Goal: Task Accomplishment & Management: Manage account settings

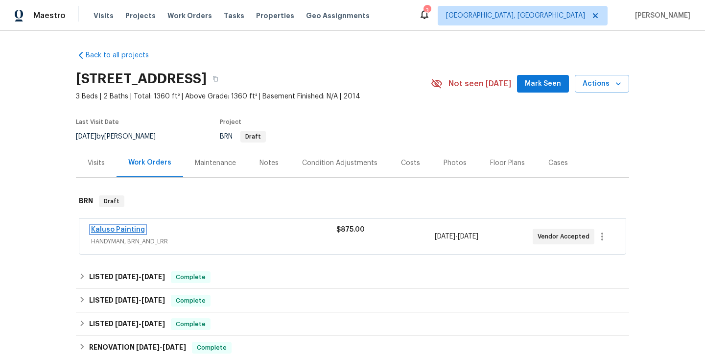
click at [118, 229] on link "Kaluso Painting" at bounding box center [118, 229] width 54 height 7
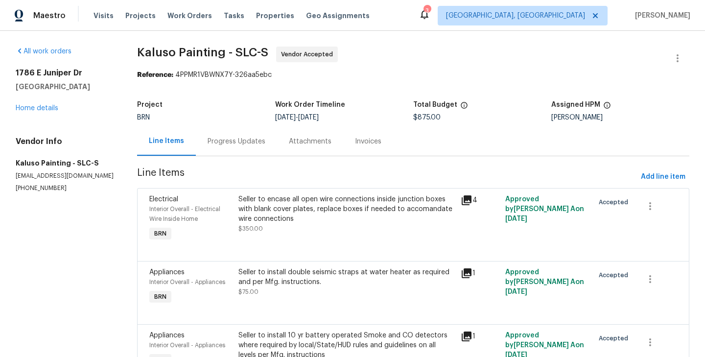
click at [233, 203] on div "Electrical Interior Overall - Electrical Wire Inside Home BRN" at bounding box center [190, 218] width 89 height 55
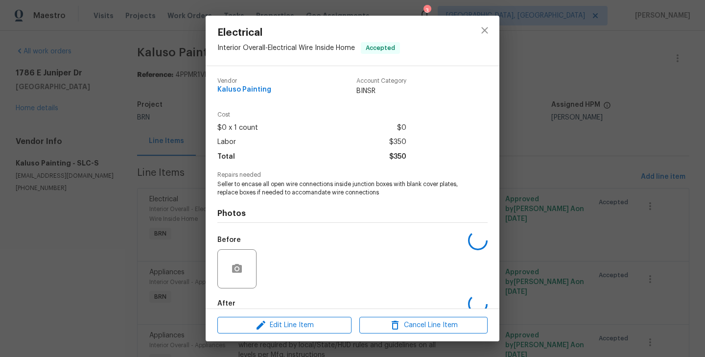
scroll to position [53, 0]
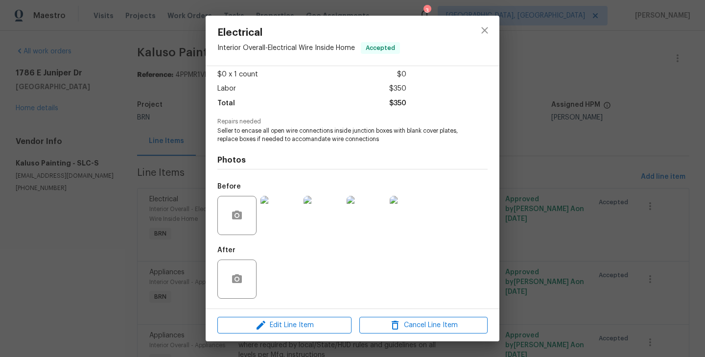
click at [155, 223] on div "Electrical Interior Overall - Electrical Wire Inside Home Accepted Vendor Kalus…" at bounding box center [352, 178] width 705 height 357
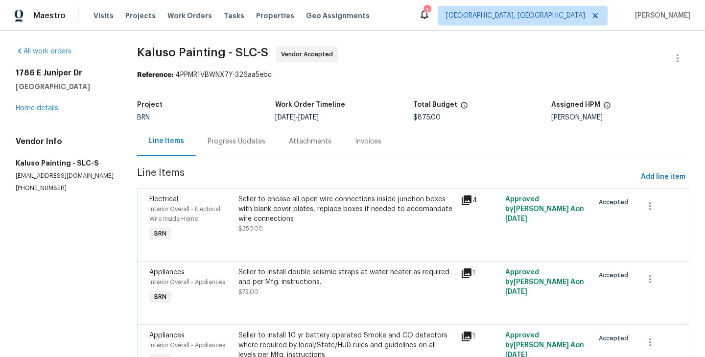
click at [249, 144] on div "Progress Updates" at bounding box center [237, 142] width 58 height 10
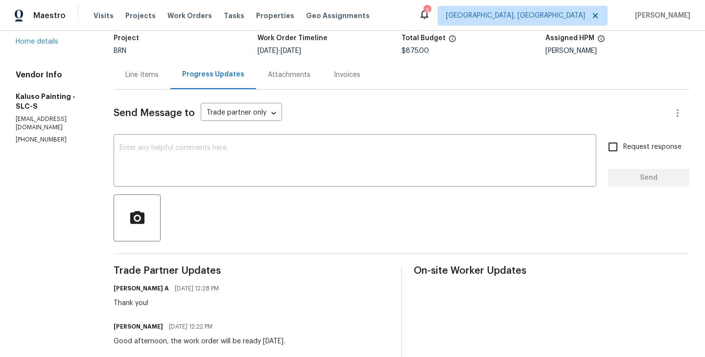
scroll to position [38, 0]
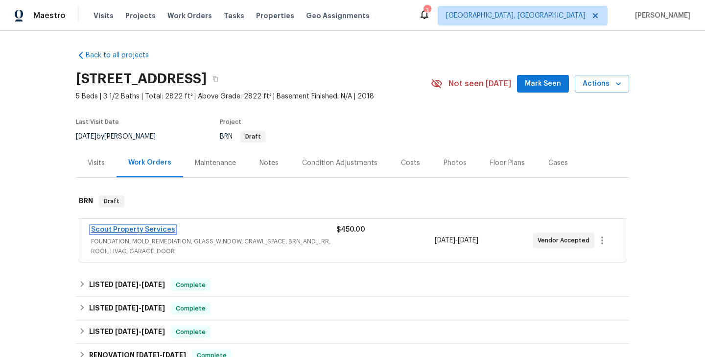
click at [155, 233] on link "Scout Property Services" at bounding box center [133, 229] width 84 height 7
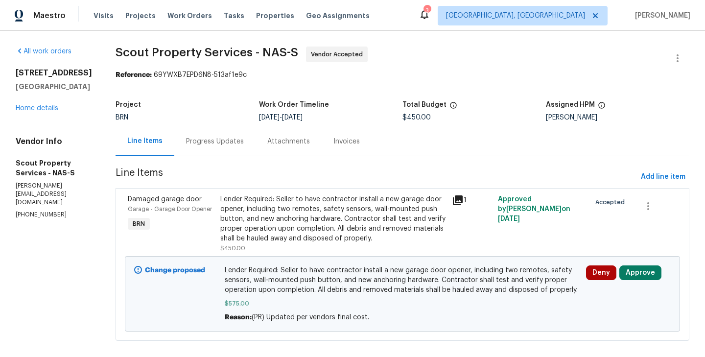
click at [208, 136] on div "Progress Updates" at bounding box center [214, 141] width 81 height 29
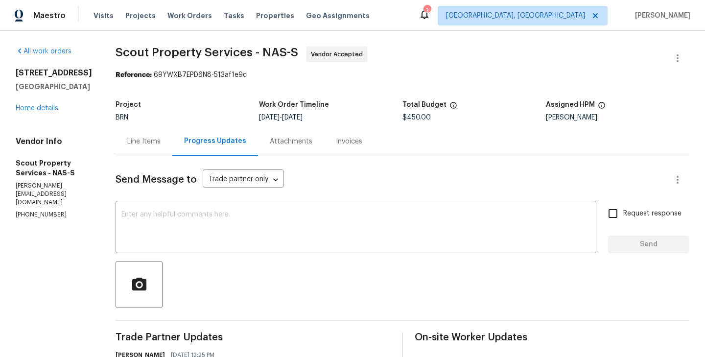
click at [139, 142] on div "Line Items" at bounding box center [143, 142] width 33 height 10
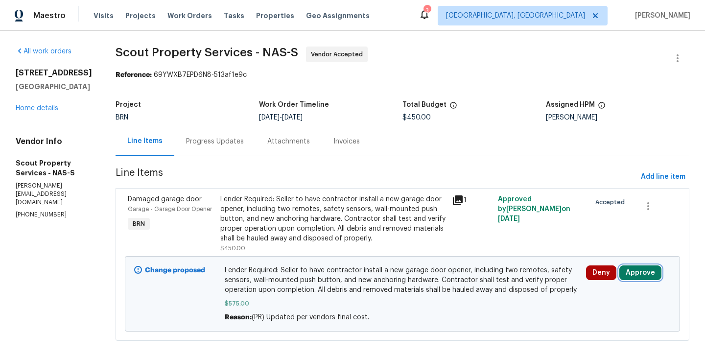
click at [646, 270] on button "Approve" at bounding box center [640, 272] width 42 height 15
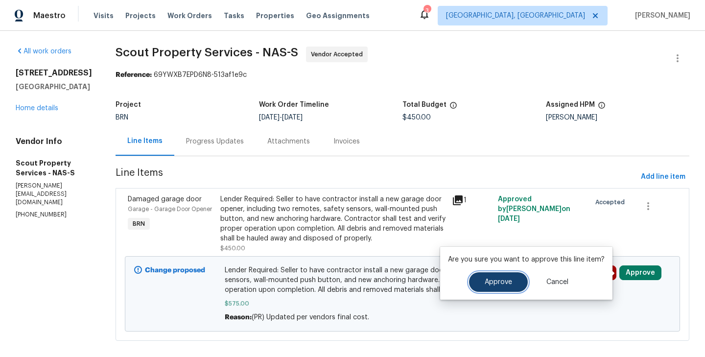
click at [478, 281] on button "Approve" at bounding box center [498, 282] width 59 height 20
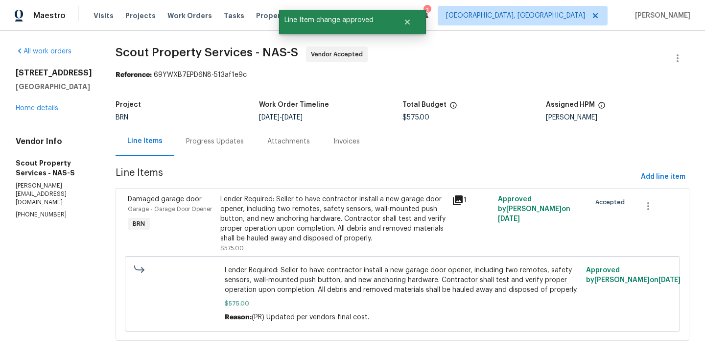
click at [199, 146] on div "Progress Updates" at bounding box center [214, 141] width 81 height 29
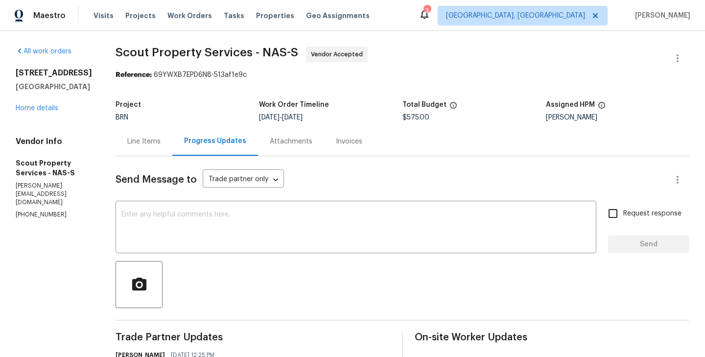
click at [149, 144] on div "Line Items" at bounding box center [143, 142] width 33 height 10
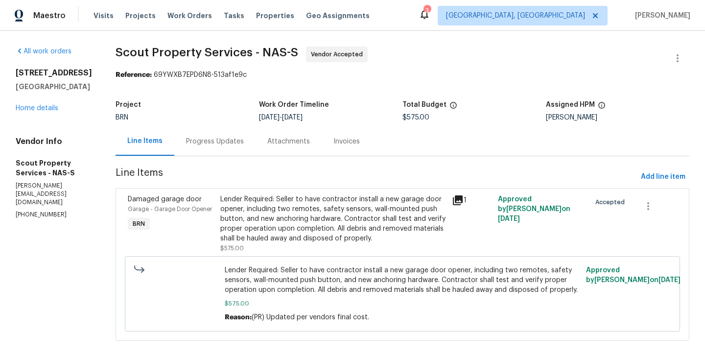
click at [217, 216] on div "Lender Required: Seller to have contractor install a new garage door opener, in…" at bounding box center [333, 223] width 232 height 65
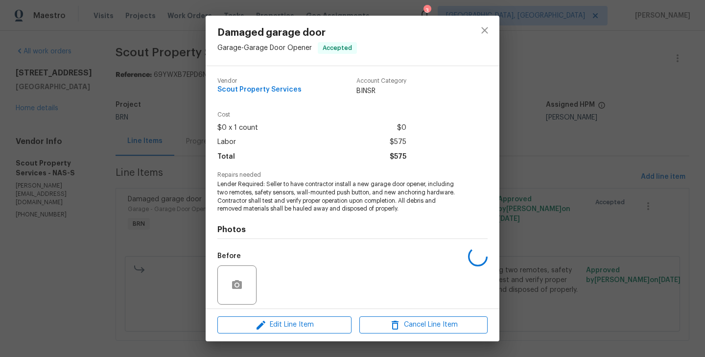
scroll to position [70, 0]
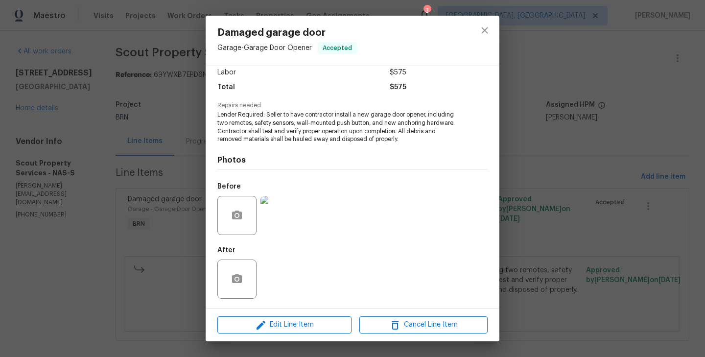
click at [271, 212] on img at bounding box center [279, 215] width 39 height 39
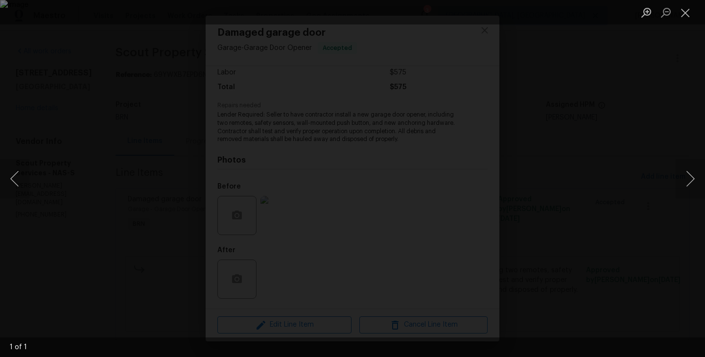
click at [129, 262] on div "Lightbox" at bounding box center [352, 178] width 705 height 357
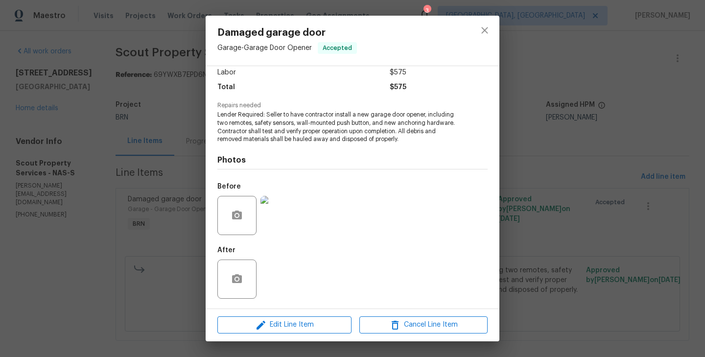
click at [136, 146] on div "Damaged garage door Garage - Garage Door Opener Accepted Vendor Scout Property …" at bounding box center [352, 178] width 705 height 357
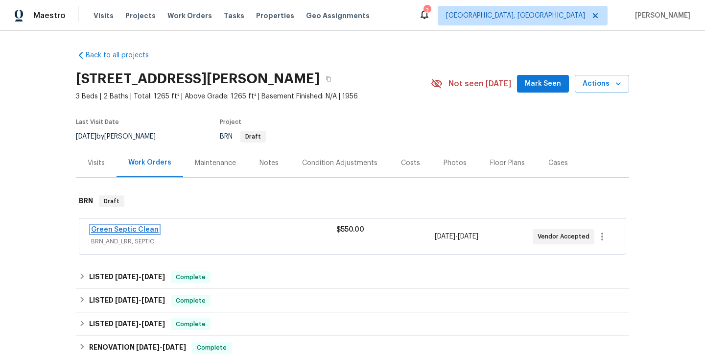
click at [145, 230] on link "Green Septic Clean" at bounding box center [125, 229] width 68 height 7
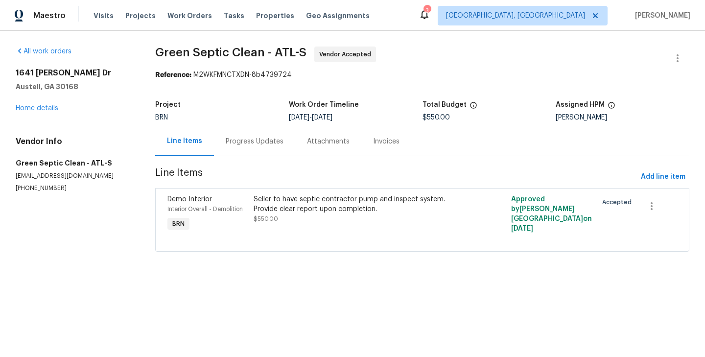
click at [248, 153] on div "Progress Updates" at bounding box center [254, 141] width 81 height 29
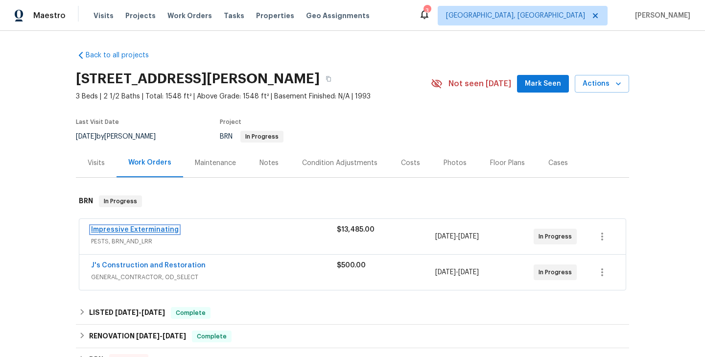
click at [150, 231] on link "Impressive Exterminating" at bounding box center [135, 229] width 88 height 7
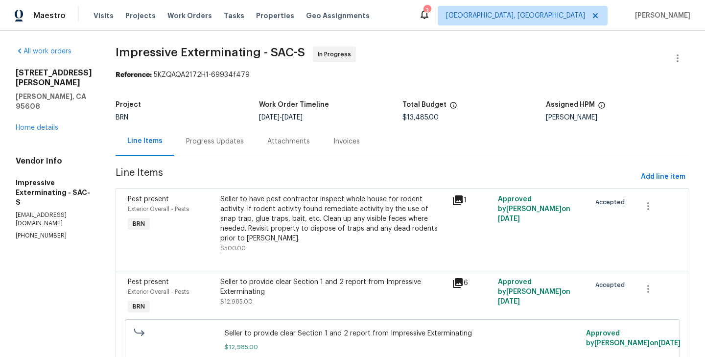
click at [218, 145] on div "Progress Updates" at bounding box center [215, 142] width 58 height 10
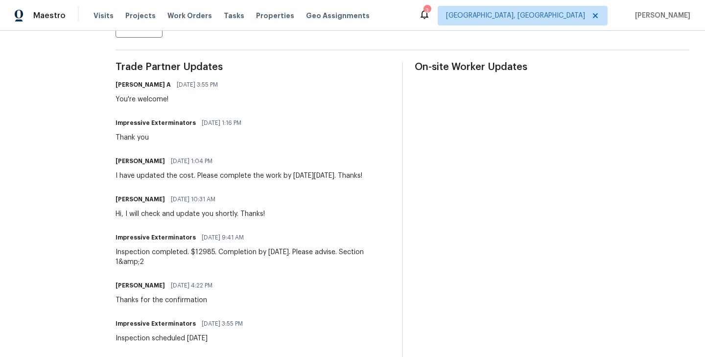
scroll to position [269, 0]
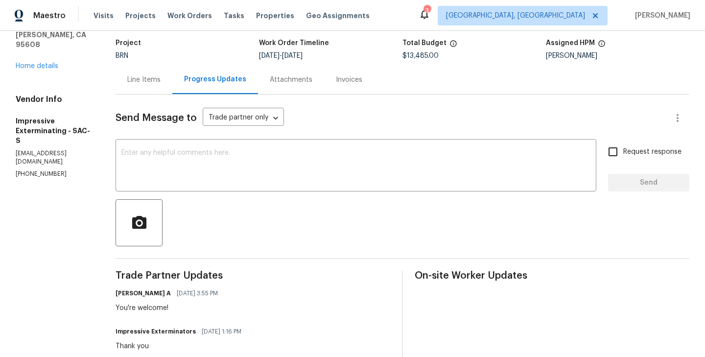
click at [161, 84] on div "Line Items" at bounding box center [143, 80] width 33 height 10
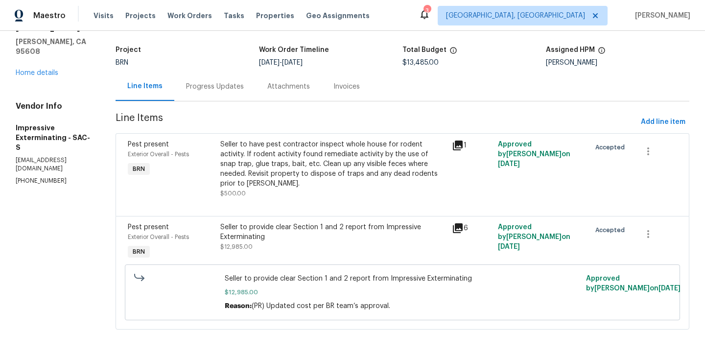
scroll to position [55, 0]
click at [45, 70] on link "Home details" at bounding box center [37, 73] width 43 height 7
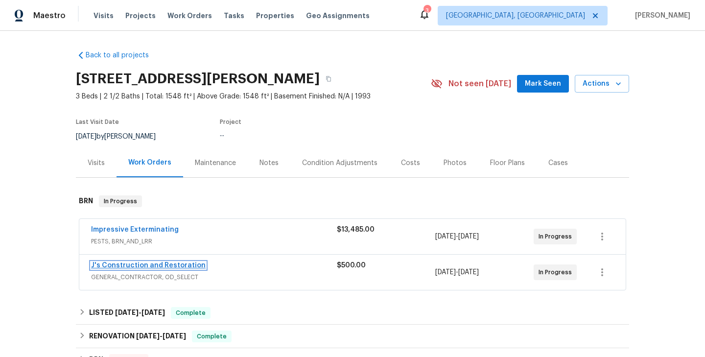
click at [137, 266] on link "J's Construction and Restoration" at bounding box center [148, 265] width 115 height 7
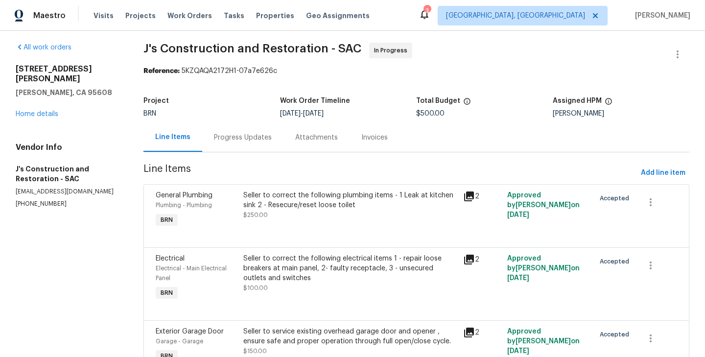
scroll to position [59, 0]
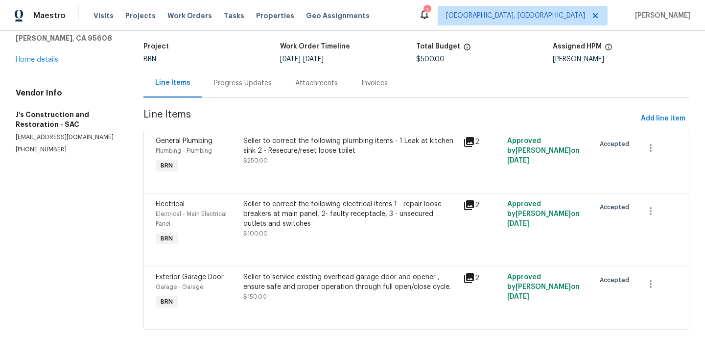
click at [240, 164] on div "Seller to correct the following plumbing items - 1 Leak at kitchen sink 2 - Res…" at bounding box center [350, 155] width 220 height 45
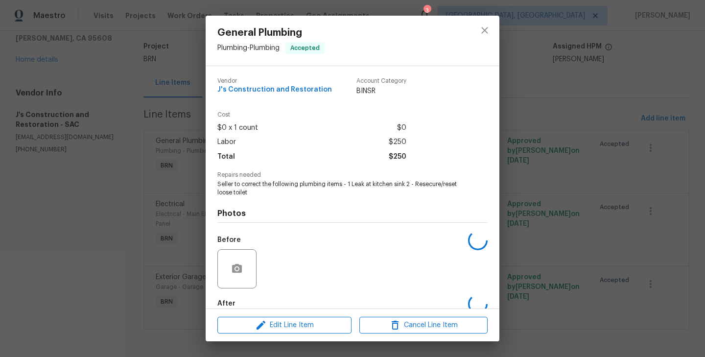
scroll to position [53, 0]
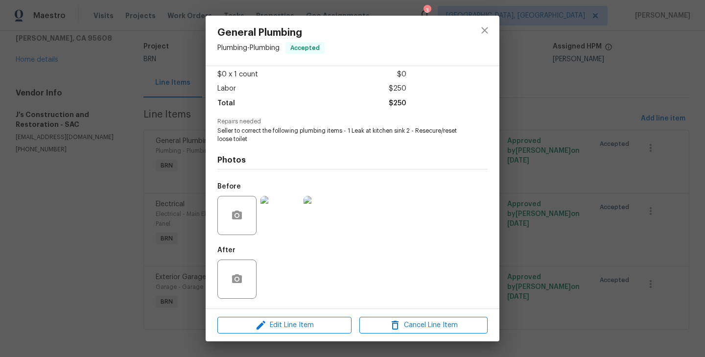
click at [215, 232] on div "Vendor J's Construction and Restoration Account Category BINSR Cost $0 x 1 coun…" at bounding box center [353, 187] width 294 height 242
click at [183, 225] on div "General Plumbing Plumbing - Plumbing Accepted Vendor J's Construction and Resto…" at bounding box center [352, 178] width 705 height 357
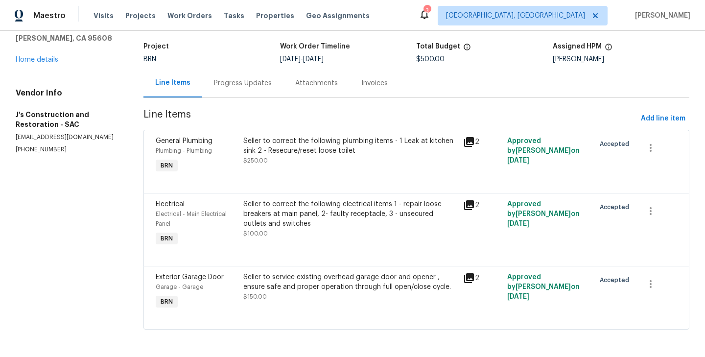
click at [233, 96] on div "Progress Updates" at bounding box center [242, 83] width 81 height 29
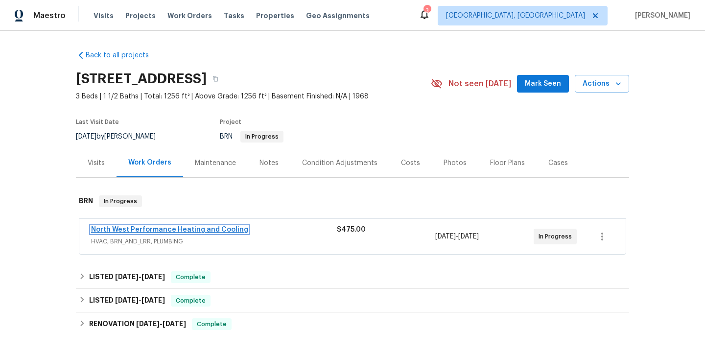
click at [160, 228] on link "North West Performance Heating and Cooling" at bounding box center [169, 229] width 157 height 7
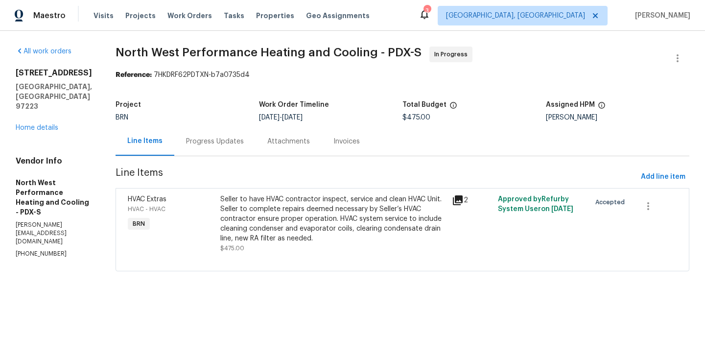
click at [239, 139] on div "Progress Updates" at bounding box center [215, 142] width 58 height 10
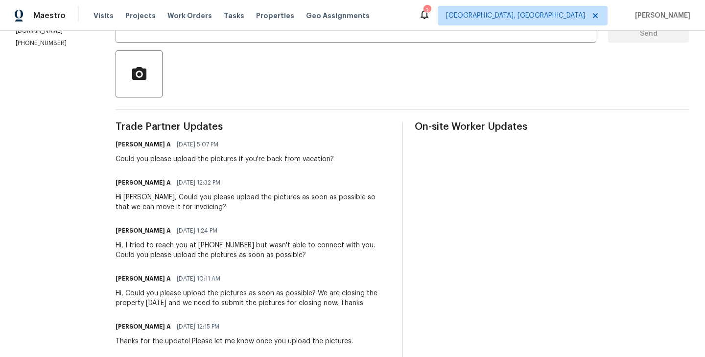
scroll to position [190, 0]
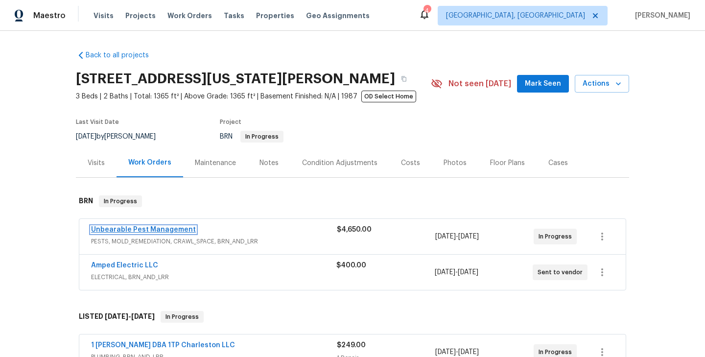
click at [165, 233] on link "Unbearable Pest Management" at bounding box center [143, 229] width 105 height 7
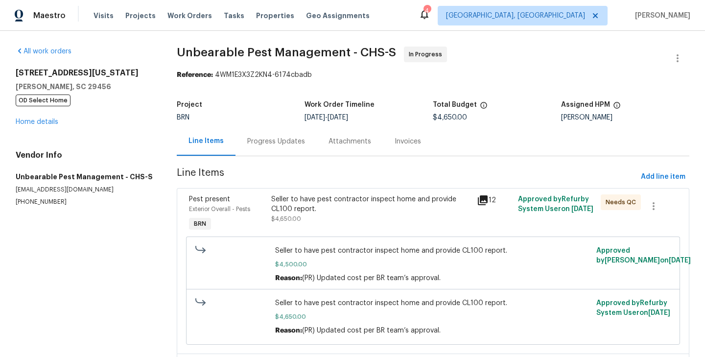
click at [266, 210] on div "Pest present Exterior Overall - Pests BRN" at bounding box center [227, 213] width 82 height 45
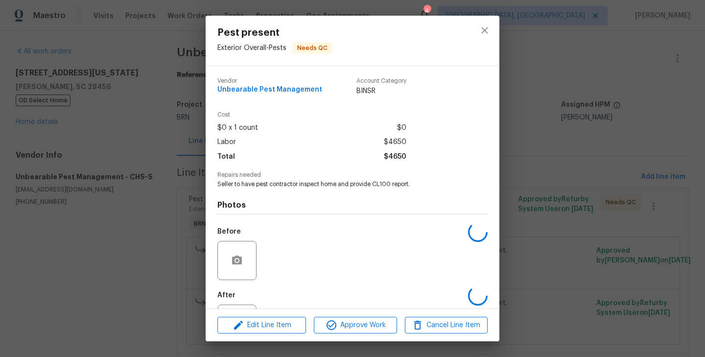
scroll to position [45, 0]
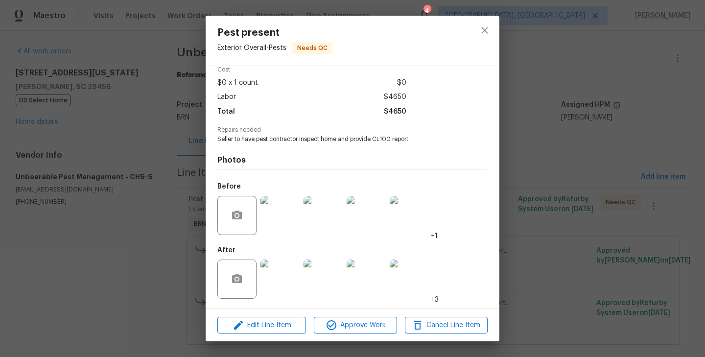
click at [262, 278] on img at bounding box center [279, 278] width 39 height 39
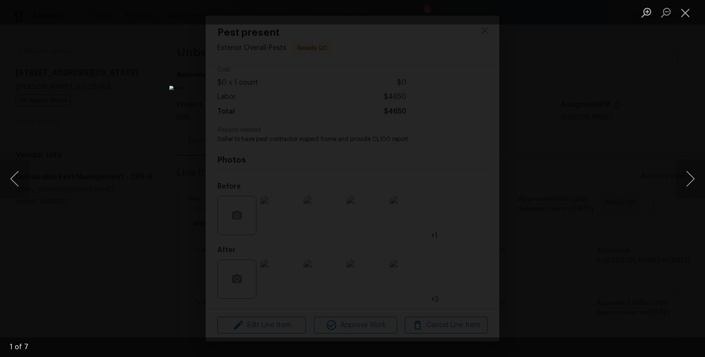
click at [170, 220] on div "Lightbox" at bounding box center [352, 178] width 705 height 357
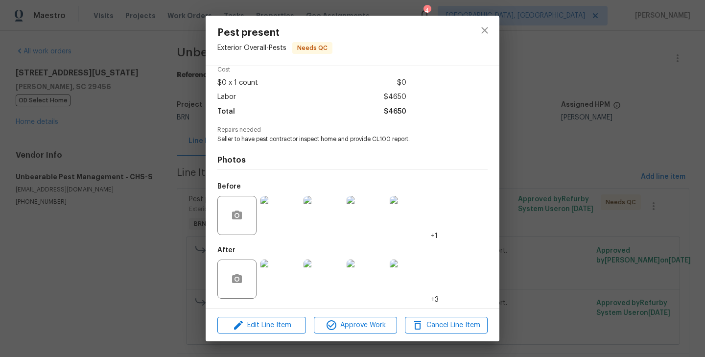
click at [146, 191] on div "Pest present Exterior Overall - Pests Needs QC Vendor Unbearable Pest Managemen…" at bounding box center [352, 178] width 705 height 357
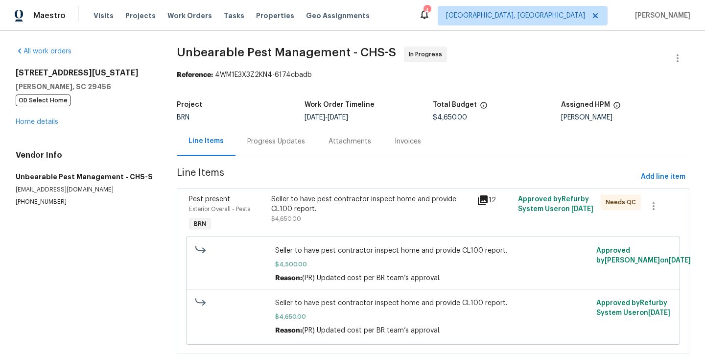
click at [277, 134] on div "Progress Updates" at bounding box center [275, 141] width 81 height 29
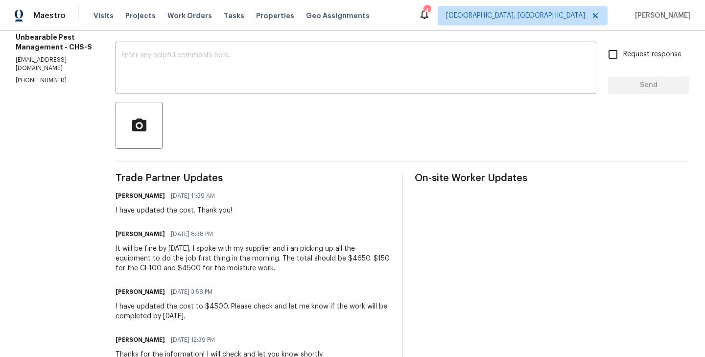
scroll to position [151, 0]
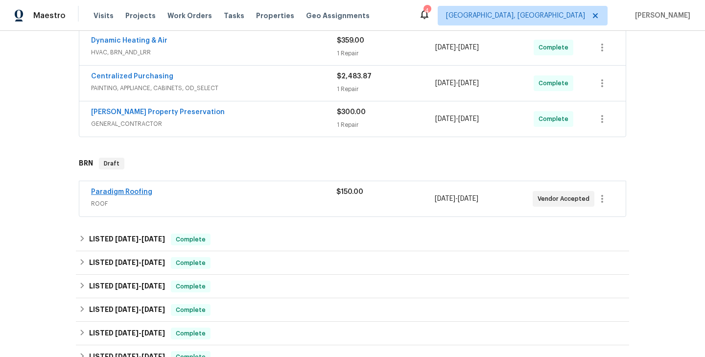
scroll to position [299, 0]
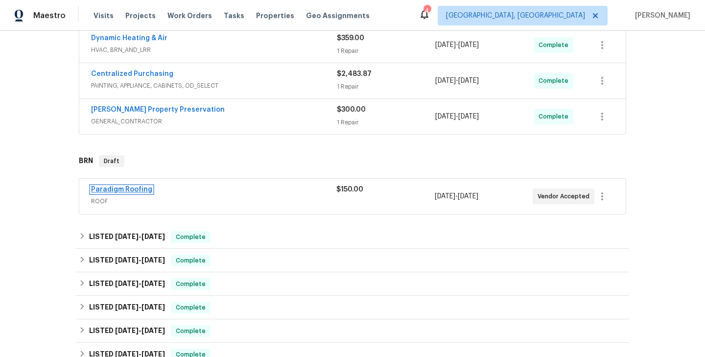
click at [137, 191] on link "Paradigm Roofing" at bounding box center [121, 189] width 61 height 7
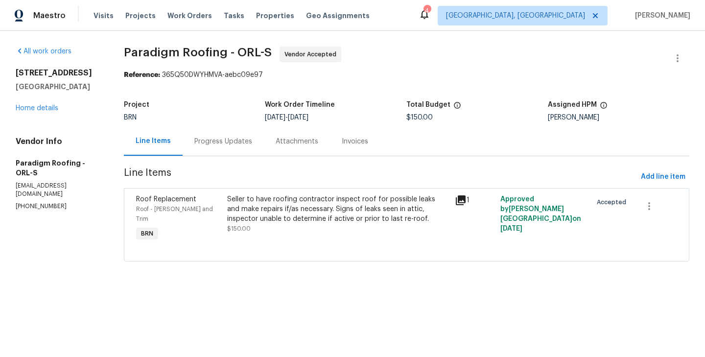
click at [237, 196] on div "Seller to have roofing contractor inspect roof for possible leaks and make repa…" at bounding box center [338, 208] width 222 height 29
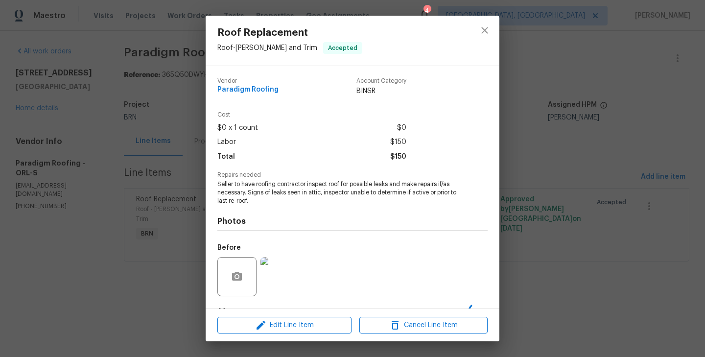
scroll to position [61, 0]
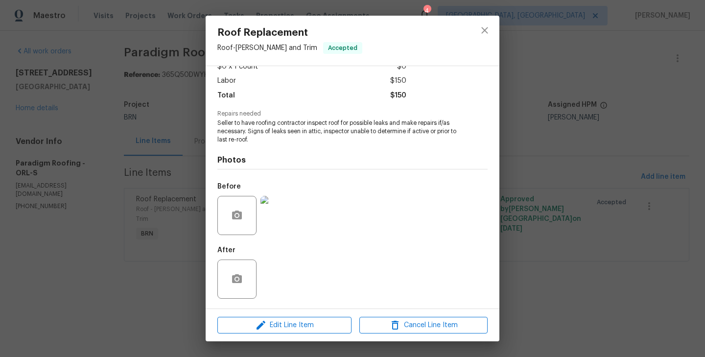
click at [130, 206] on div "Roof Replacement Roof - Eaves and Trim Accepted Vendor Paradigm Roofing Account…" at bounding box center [352, 178] width 705 height 357
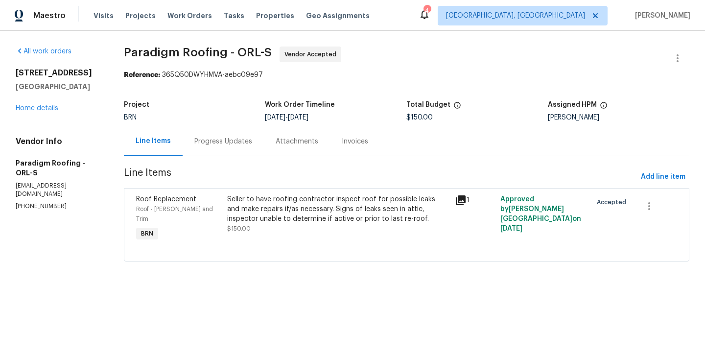
click at [234, 143] on div "Progress Updates" at bounding box center [223, 142] width 58 height 10
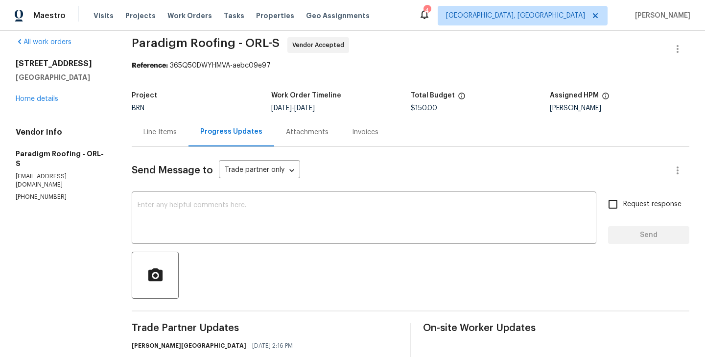
scroll to position [179, 0]
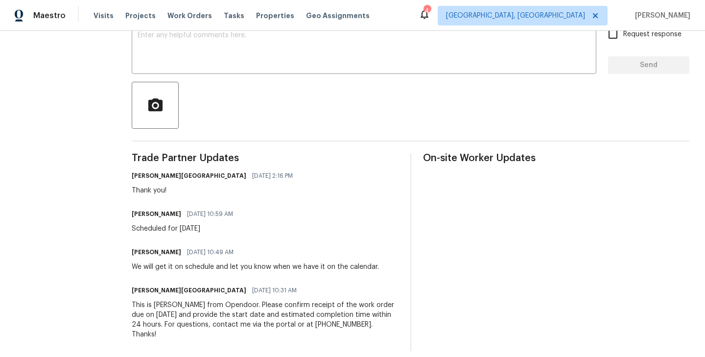
click at [327, 149] on div "Send Message to Trade partner only Trade partner only ​ x ​ Request response Se…" at bounding box center [411, 164] width 558 height 374
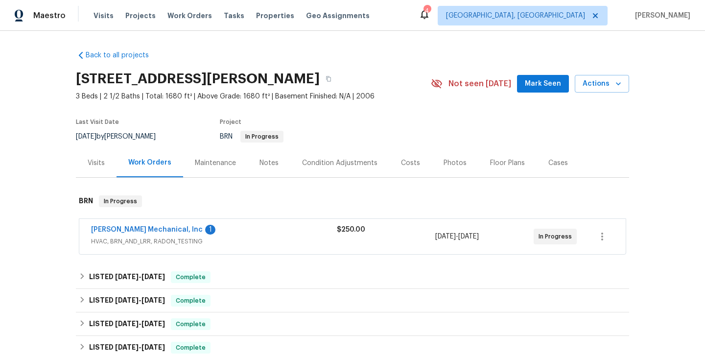
click at [136, 225] on span "[PERSON_NAME] Mechanical, Inc" at bounding box center [147, 230] width 112 height 10
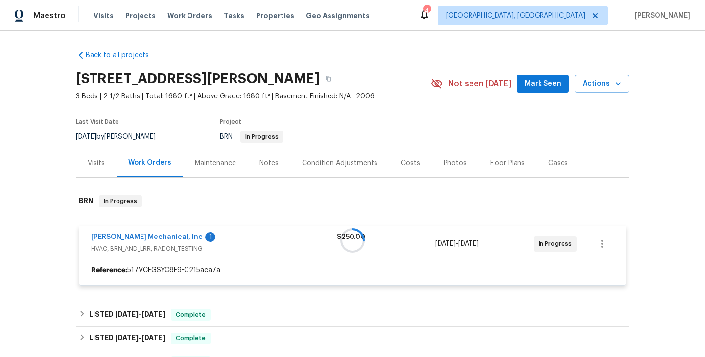
click at [165, 237] on div at bounding box center [352, 241] width 553 height 110
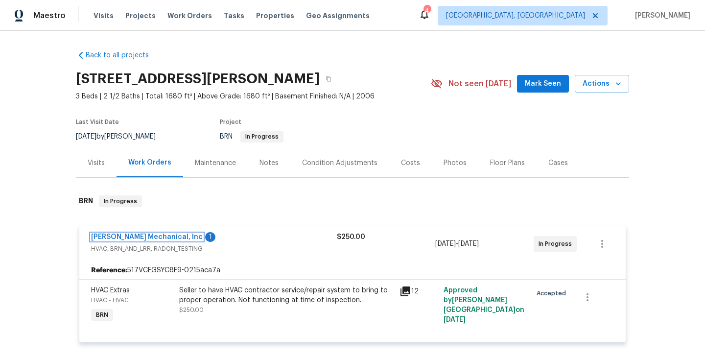
click at [165, 237] on link "JH Martin Mechanical, Inc" at bounding box center [147, 237] width 112 height 7
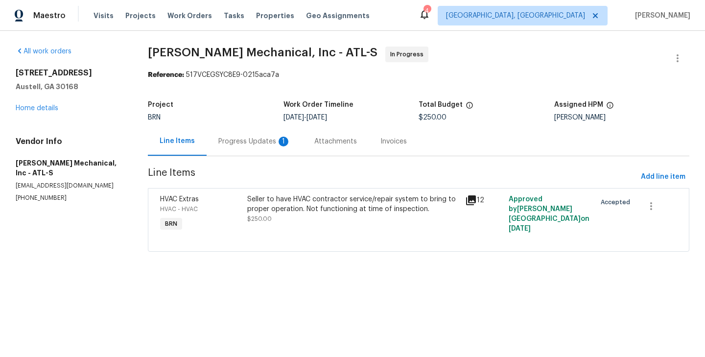
click at [251, 137] on div "Progress Updates 1" at bounding box center [254, 142] width 72 height 10
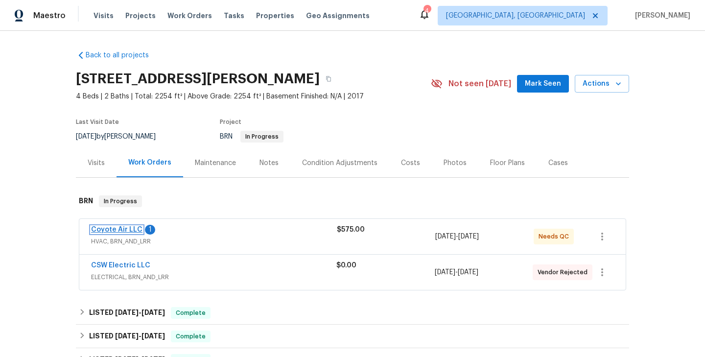
click at [124, 227] on link "Coyote Air LLC" at bounding box center [116, 229] width 51 height 7
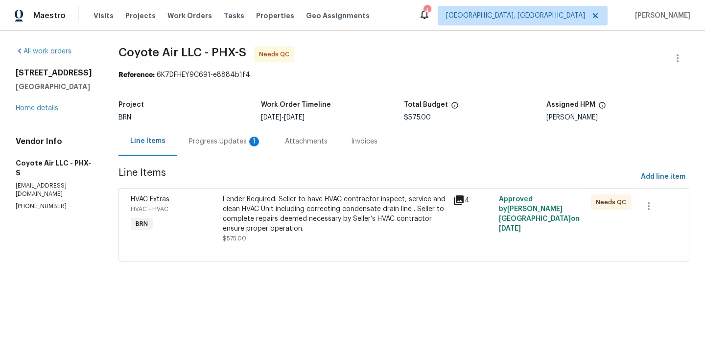
click at [228, 200] on div "Lender Required: Seller to have HVAC contractor inspect, service and clean HVAC…" at bounding box center [335, 213] width 224 height 39
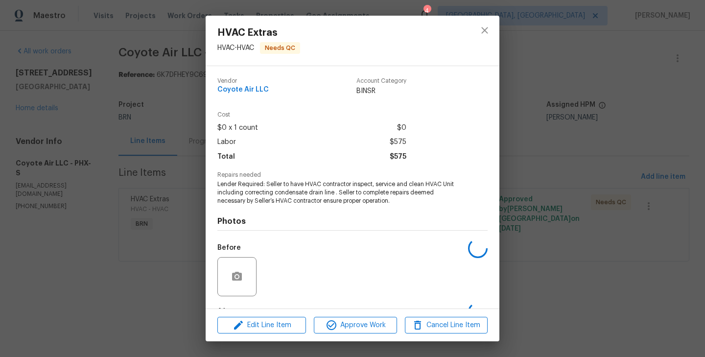
scroll to position [61, 0]
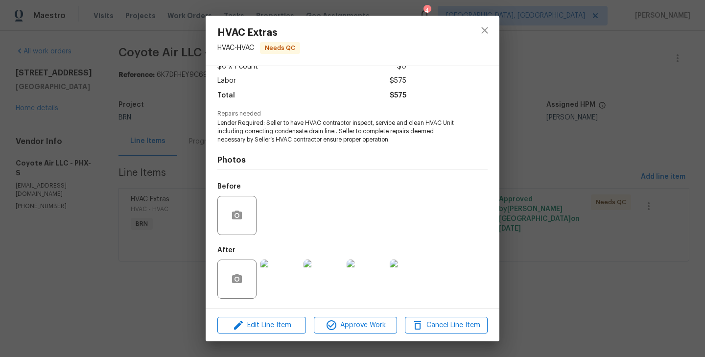
click at [276, 282] on img at bounding box center [279, 278] width 39 height 39
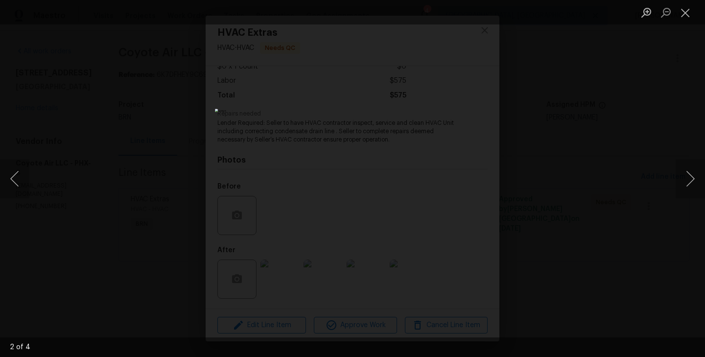
click at [141, 156] on div "Lightbox" at bounding box center [352, 178] width 705 height 357
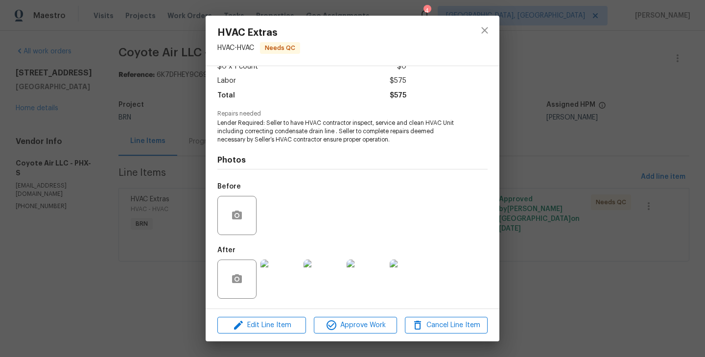
click at [208, 139] on div "Vendor Coyote Air LLC Account Category BINSR Cost $0 x 1 count $0 Labor $575 To…" at bounding box center [353, 187] width 294 height 242
click at [199, 143] on div "HVAC Extras HVAC - HVAC Needs QC Vendor Coyote Air LLC Account Category BINSR C…" at bounding box center [352, 178] width 705 height 357
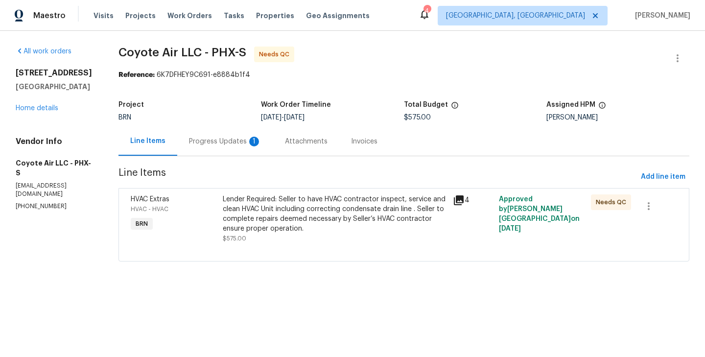
click at [199, 143] on div "Progress Updates 1" at bounding box center [225, 142] width 72 height 10
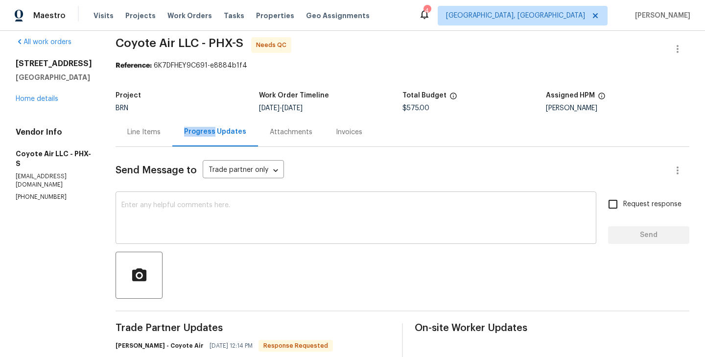
scroll to position [8, 0]
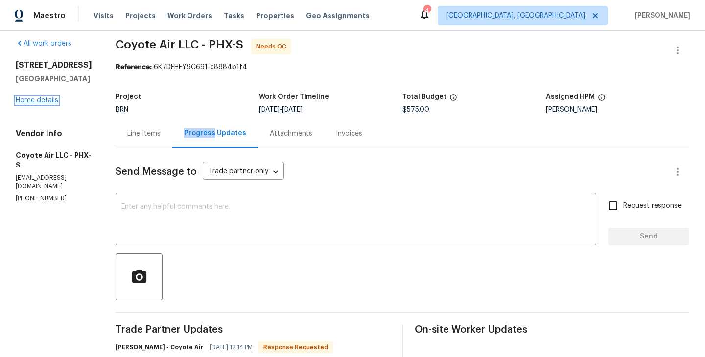
click at [36, 104] on link "Home details" at bounding box center [37, 100] width 43 height 7
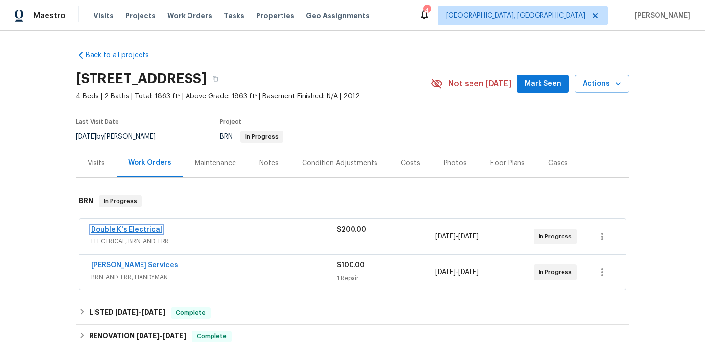
click at [122, 231] on link "Double K's Electrical" at bounding box center [126, 229] width 71 height 7
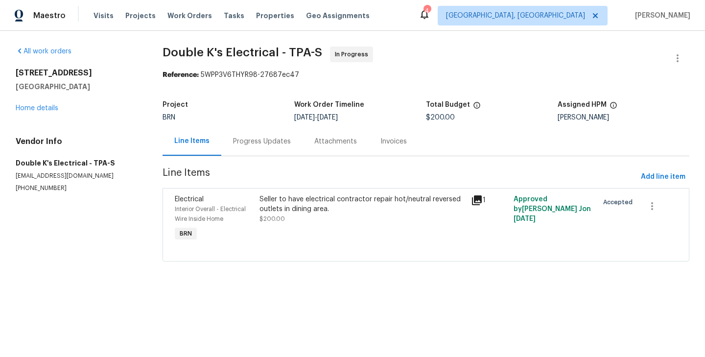
click at [268, 203] on div "Seller to have electrical contractor repair hot/neutral reversed outlets in din…" at bounding box center [362, 204] width 206 height 20
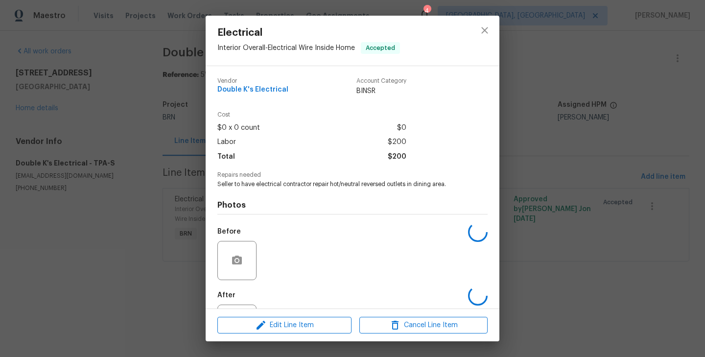
scroll to position [45, 0]
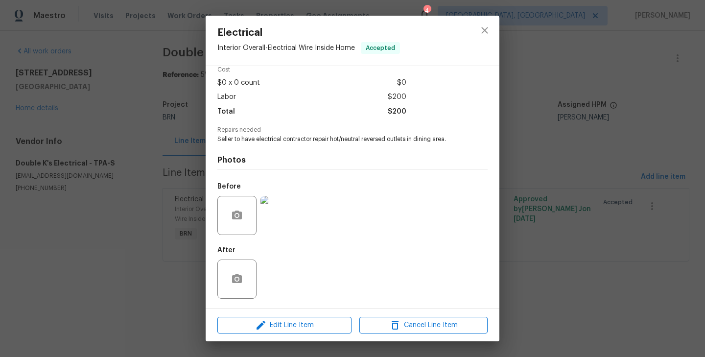
click at [146, 218] on div "Electrical Interior Overall - Electrical Wire Inside Home Accepted Vendor Doubl…" at bounding box center [352, 178] width 705 height 357
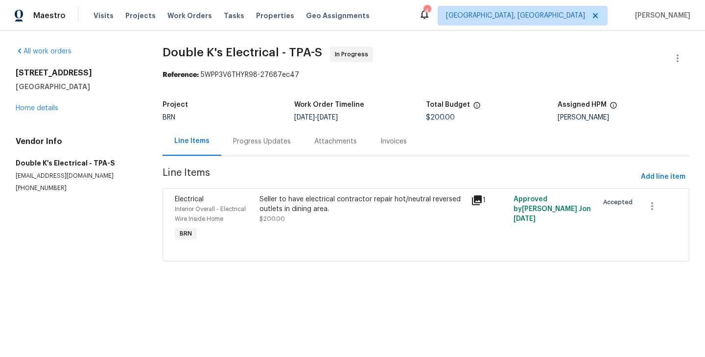
click at [246, 148] on div "Progress Updates" at bounding box center [261, 141] width 81 height 29
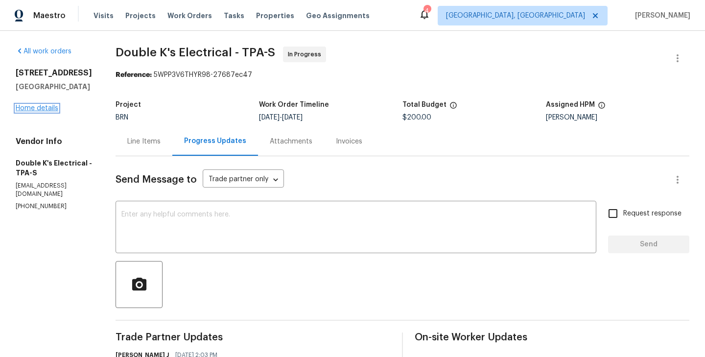
click at [43, 112] on link "Home details" at bounding box center [37, 108] width 43 height 7
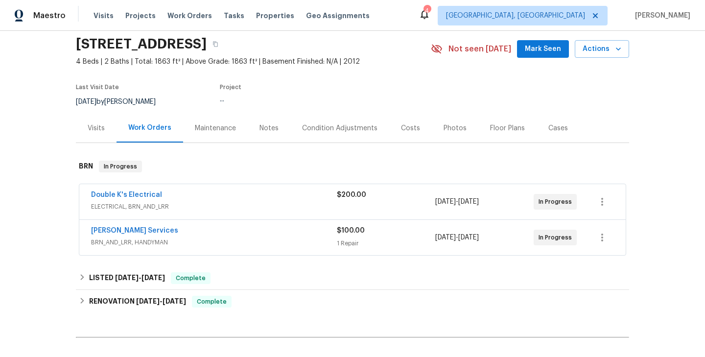
scroll to position [44, 0]
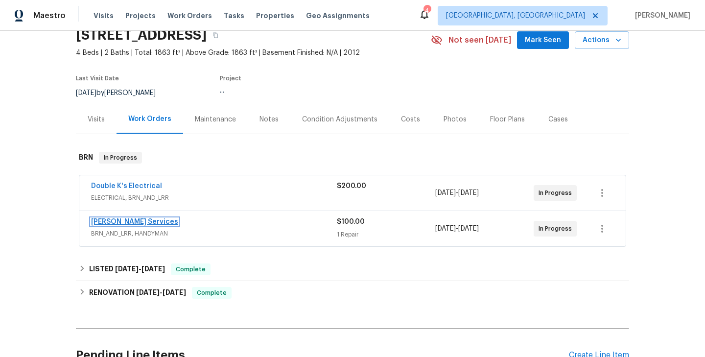
click at [127, 221] on link "Gabler Services" at bounding box center [134, 221] width 87 height 7
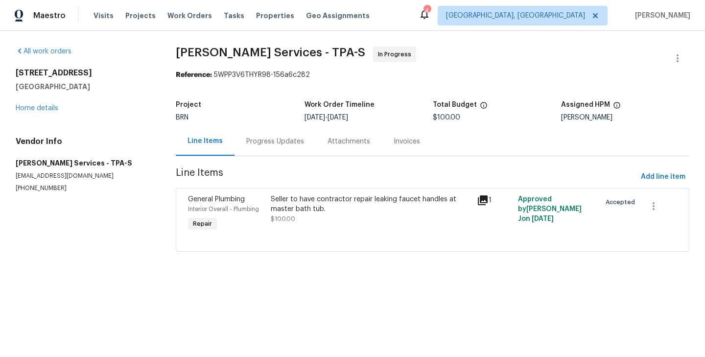
click at [263, 142] on div "Progress Updates" at bounding box center [275, 142] width 58 height 10
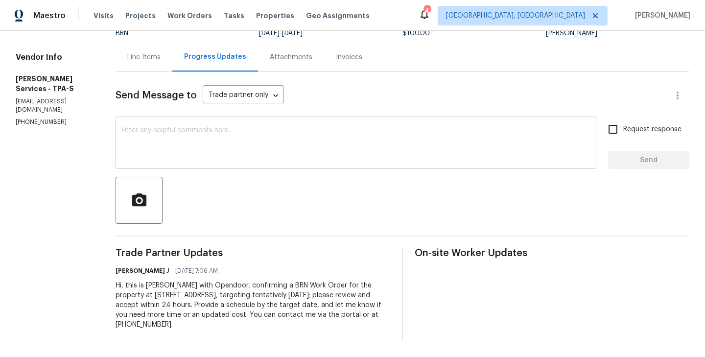
scroll to position [80, 0]
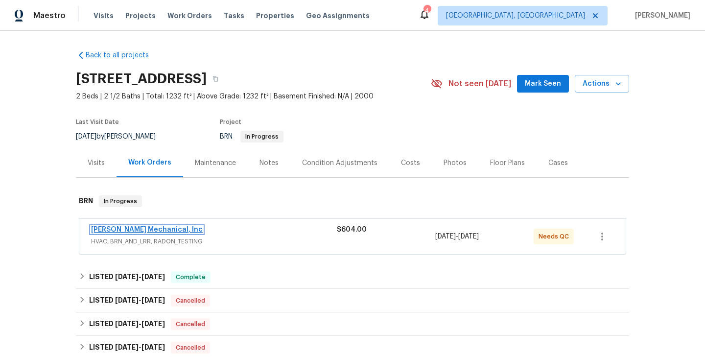
click at [140, 230] on link "JH Martin Mechanical, Inc" at bounding box center [147, 229] width 112 height 7
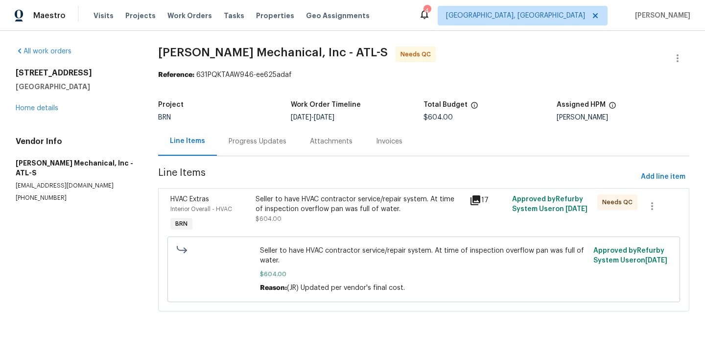
click at [253, 214] on div "Seller to have HVAC contractor service/repair system. At time of inspection ove…" at bounding box center [359, 213] width 213 height 45
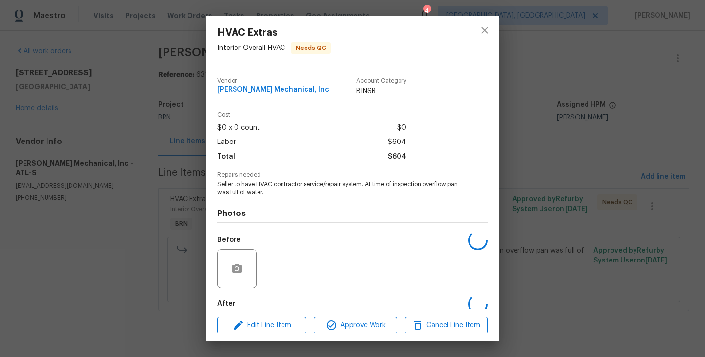
scroll to position [53, 0]
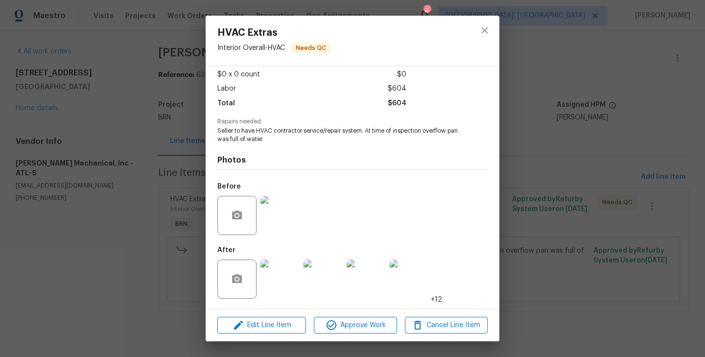
click at [274, 225] on img at bounding box center [279, 215] width 39 height 39
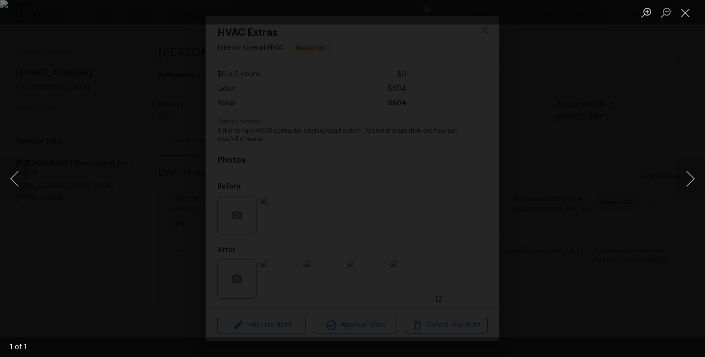
click at [114, 282] on div "Lightbox" at bounding box center [352, 178] width 705 height 357
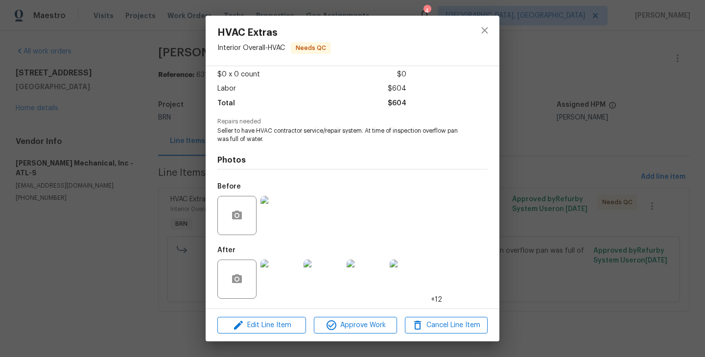
click at [278, 278] on img at bounding box center [279, 278] width 39 height 39
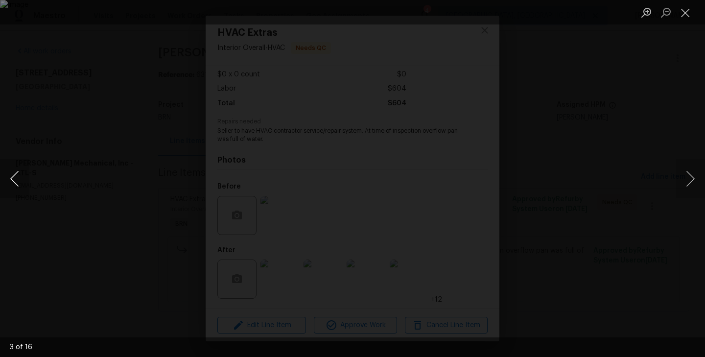
click at [11, 187] on button "Previous image" at bounding box center [14, 178] width 29 height 39
click at [56, 144] on div "Lightbox" at bounding box center [352, 178] width 705 height 357
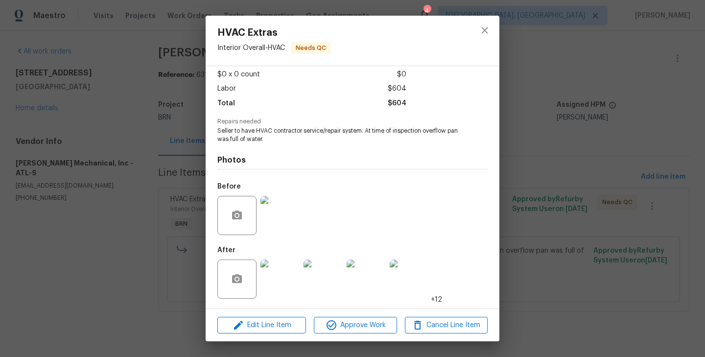
click at [152, 114] on div "HVAC Extras Interior Overall - HVAC Needs QC Vendor JH Martin Mechanical, Inc A…" at bounding box center [352, 178] width 705 height 357
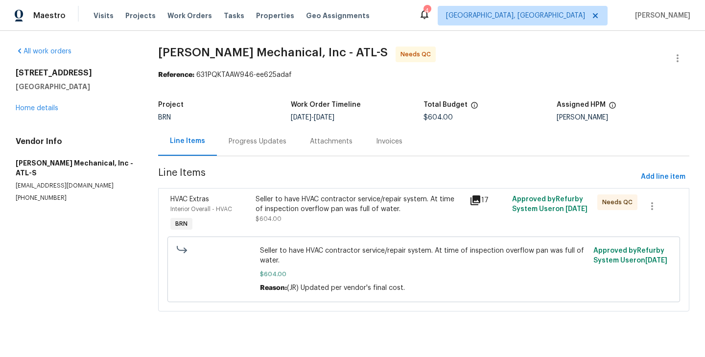
click at [254, 129] on div "Progress Updates" at bounding box center [257, 141] width 81 height 29
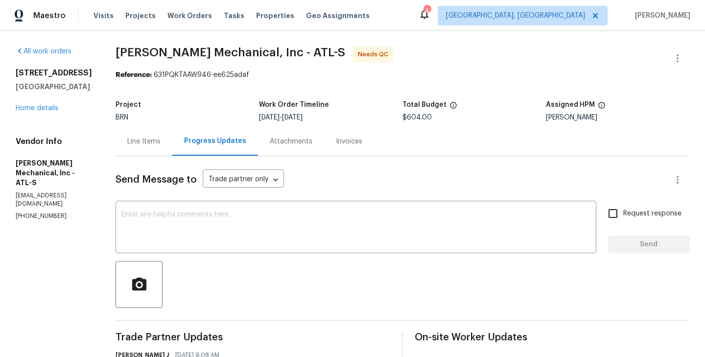
click at [153, 142] on div "Line Items" at bounding box center [143, 142] width 33 height 10
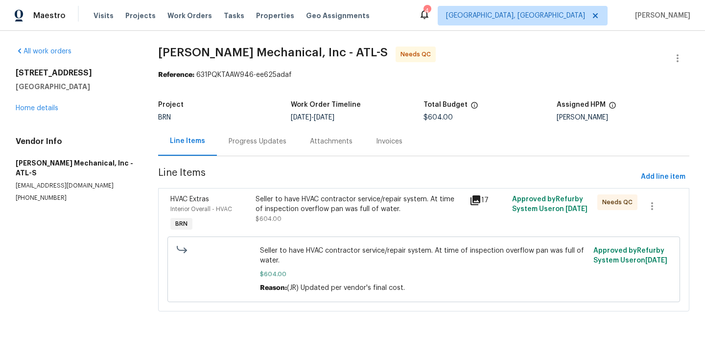
click at [258, 131] on div "Progress Updates" at bounding box center [257, 141] width 81 height 29
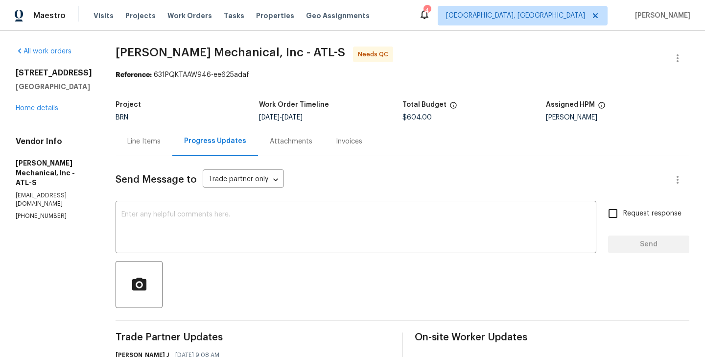
click at [164, 146] on div "Line Items" at bounding box center [144, 141] width 57 height 29
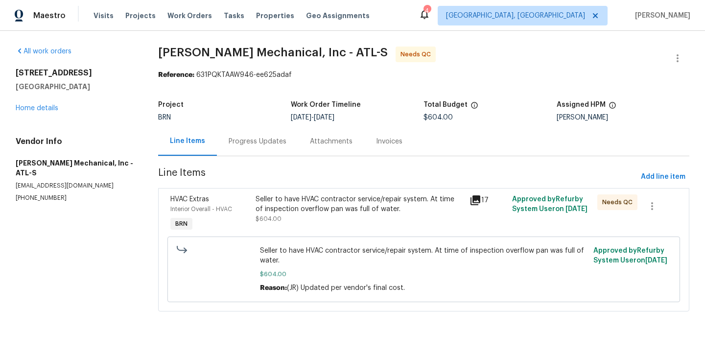
click at [249, 223] on div "HVAC Extras Interior Overall - HVAC BRN" at bounding box center [210, 213] width 86 height 45
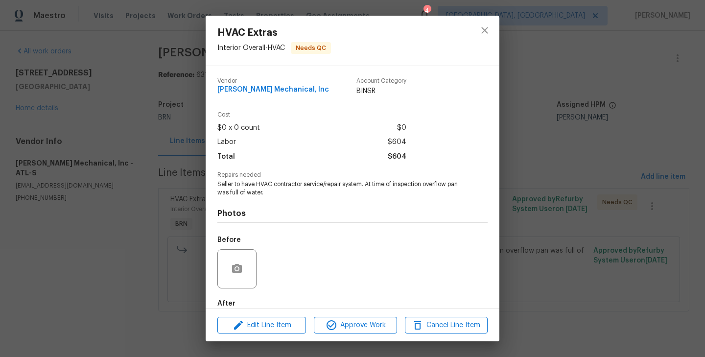
scroll to position [53, 0]
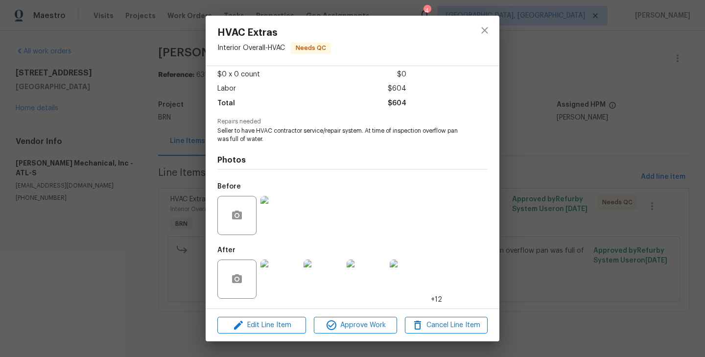
click at [280, 275] on img at bounding box center [279, 278] width 39 height 39
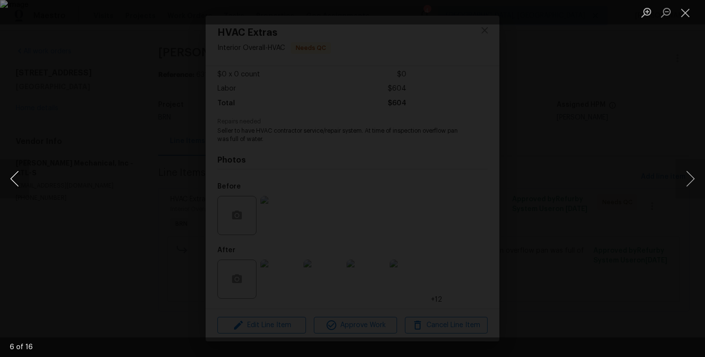
click at [19, 172] on button "Previous image" at bounding box center [14, 178] width 29 height 39
click at [187, 188] on div "Lightbox" at bounding box center [352, 178] width 705 height 357
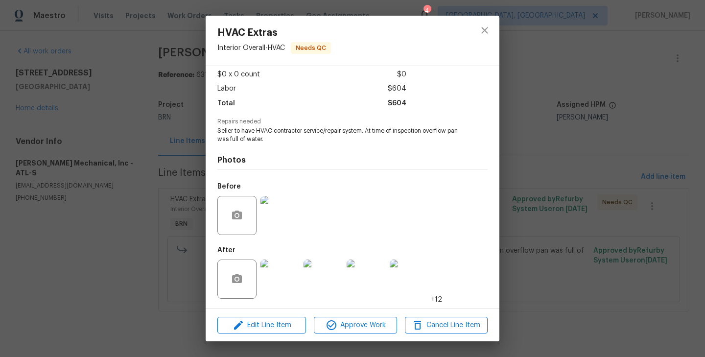
click at [146, 200] on div "HVAC Extras Interior Overall - HVAC Needs QC Vendor JH Martin Mechanical, Inc A…" at bounding box center [352, 178] width 705 height 357
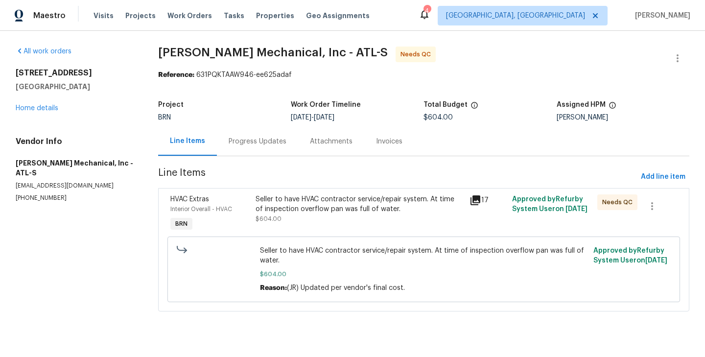
click at [263, 155] on div "Progress Updates" at bounding box center [257, 141] width 81 height 29
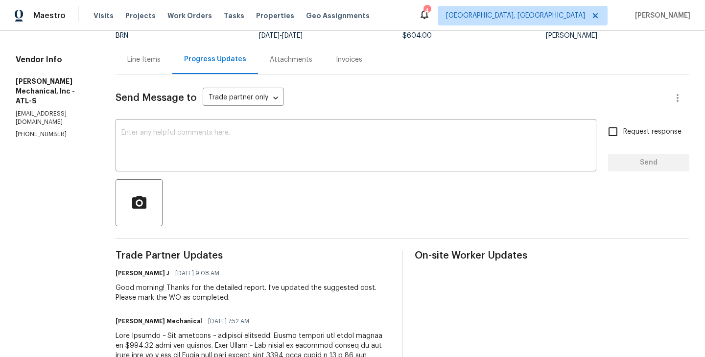
scroll to position [101, 0]
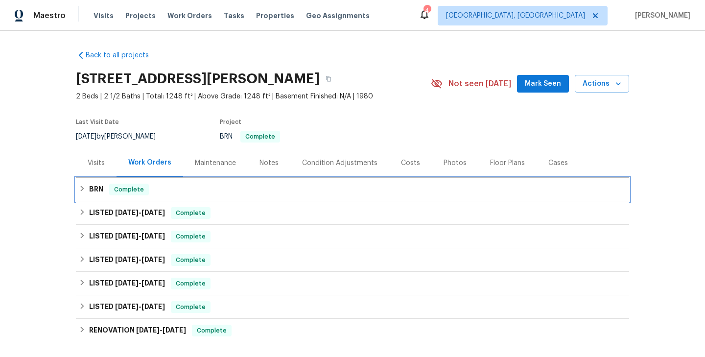
click at [160, 190] on div "BRN Complete" at bounding box center [352, 190] width 547 height 12
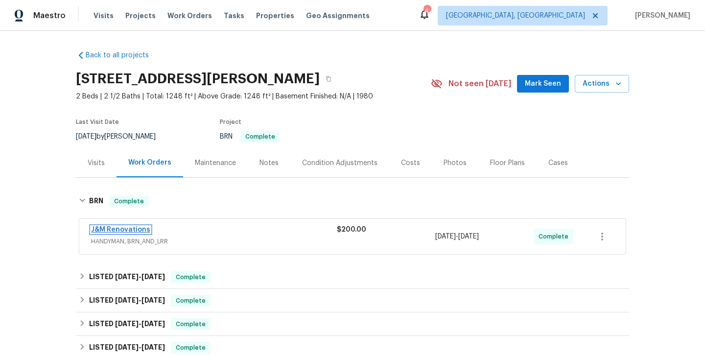
click at [133, 230] on link "J&M Renovations" at bounding box center [120, 229] width 59 height 7
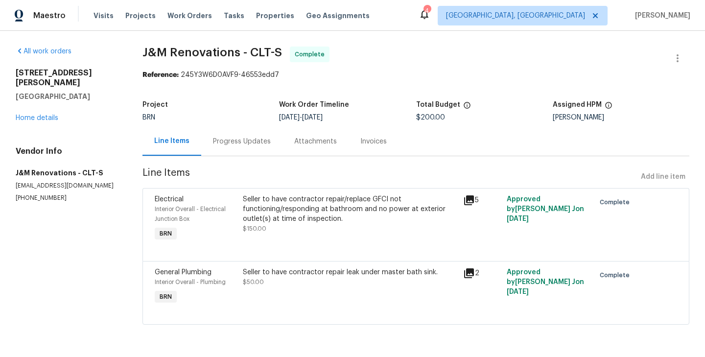
click at [229, 203] on div "Electrical" at bounding box center [196, 199] width 82 height 10
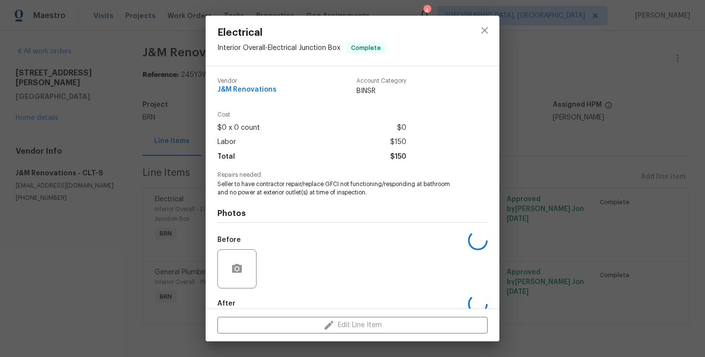
scroll to position [53, 0]
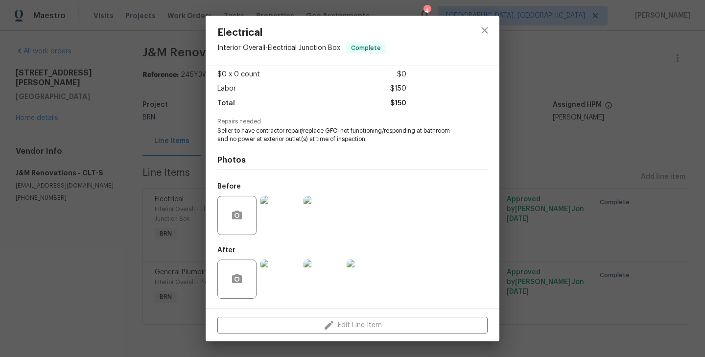
click at [291, 207] on img at bounding box center [279, 215] width 39 height 39
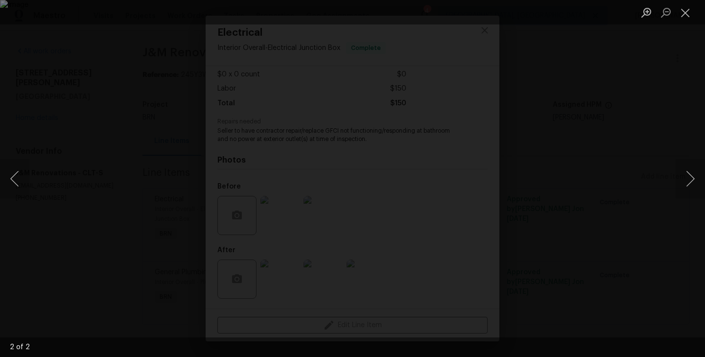
click at [131, 286] on div "Lightbox" at bounding box center [352, 178] width 705 height 357
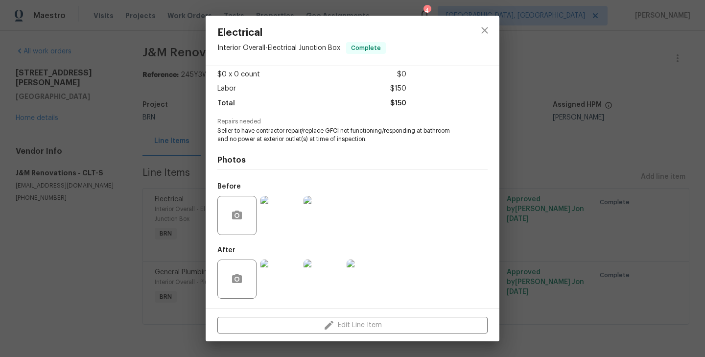
click at [279, 274] on img at bounding box center [279, 278] width 39 height 39
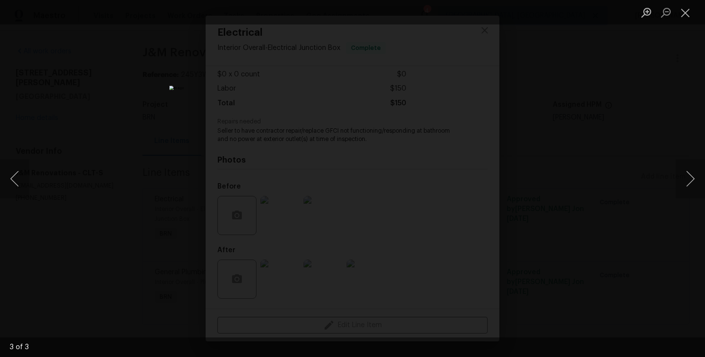
click at [187, 188] on div "Lightbox" at bounding box center [352, 178] width 705 height 357
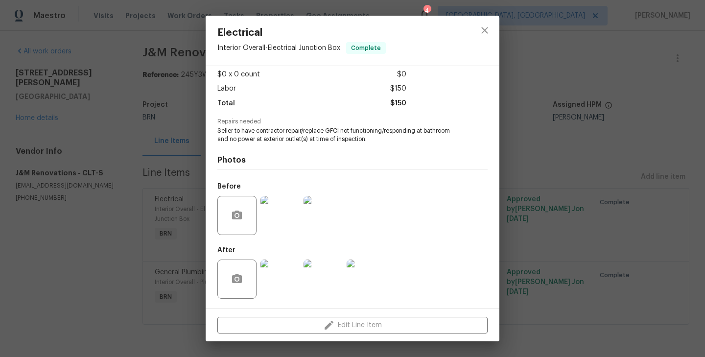
click at [162, 212] on div "Electrical Interior Overall - Electrical Junction Box Complete Vendor J&M Renov…" at bounding box center [352, 178] width 705 height 357
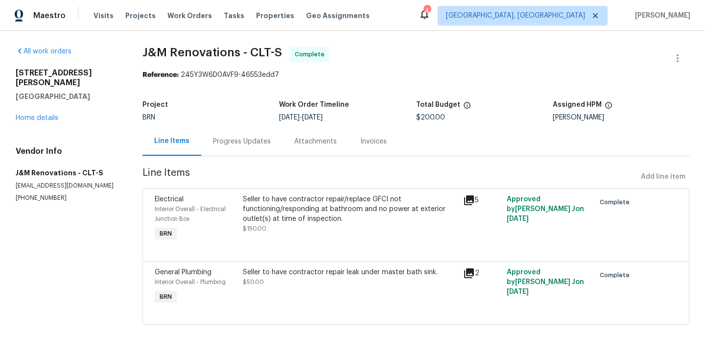
click at [258, 124] on div "Project BRN Work Order Timeline 9/12/2025 - 9/15/2025 Total Budget $200.00 Assi…" at bounding box center [415, 110] width 547 height 31
click at [256, 137] on div "Progress Updates" at bounding box center [242, 142] width 58 height 10
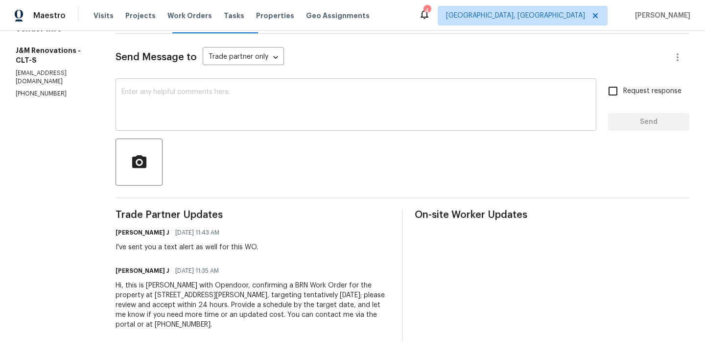
scroll to position [37, 0]
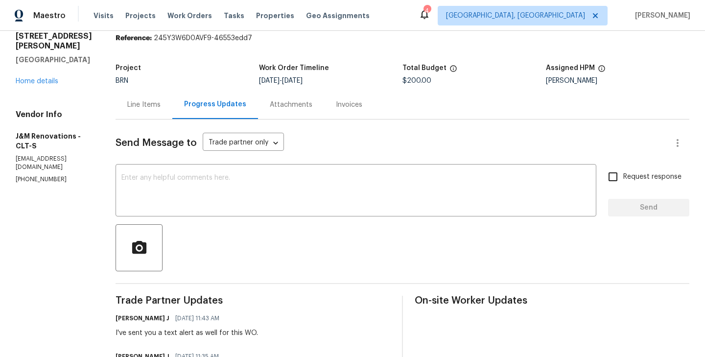
click at [151, 117] on div "Line Items" at bounding box center [144, 104] width 57 height 29
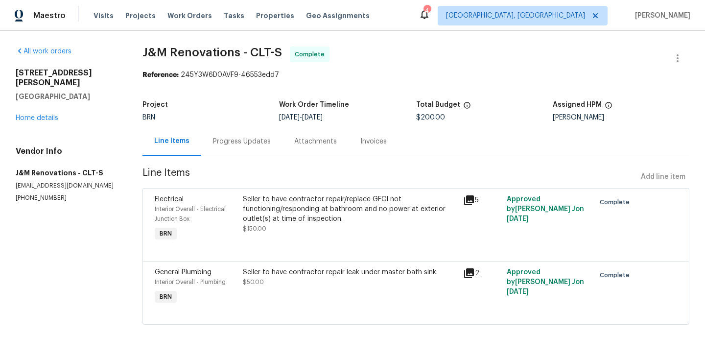
click at [242, 232] on div "Seller to have contractor repair/replace GFCI not functioning/responding at bat…" at bounding box center [350, 218] width 220 height 55
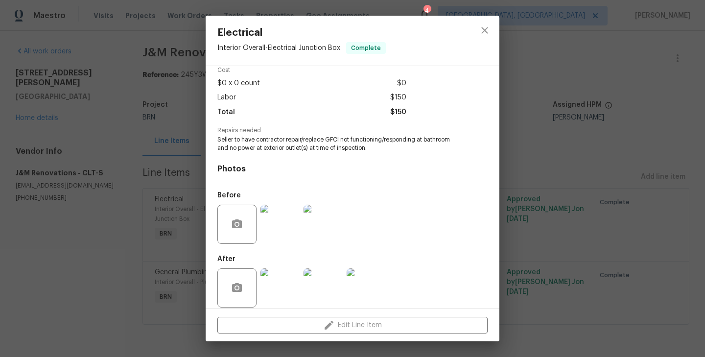
scroll to position [53, 0]
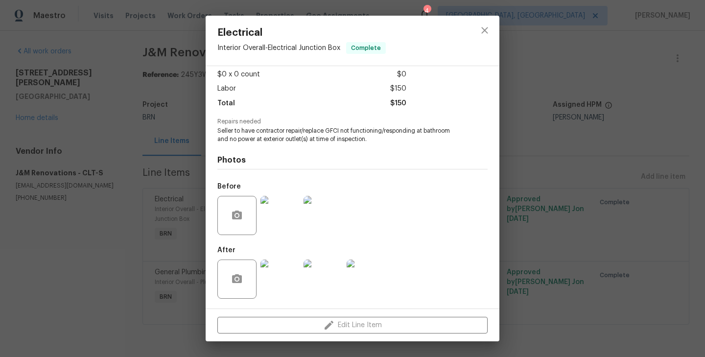
click at [280, 215] on img at bounding box center [279, 215] width 39 height 39
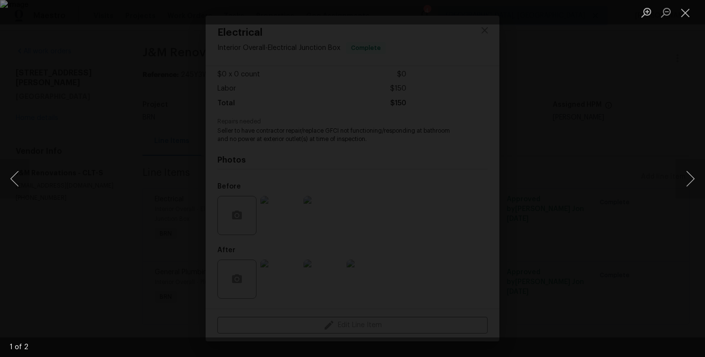
click at [63, 241] on div "Lightbox" at bounding box center [352, 178] width 705 height 357
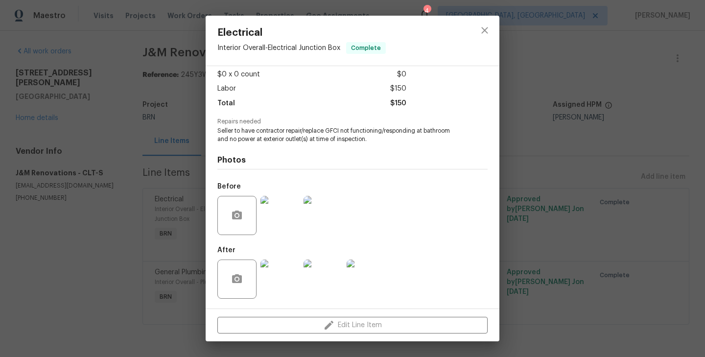
click at [273, 273] on img at bounding box center [279, 278] width 39 height 39
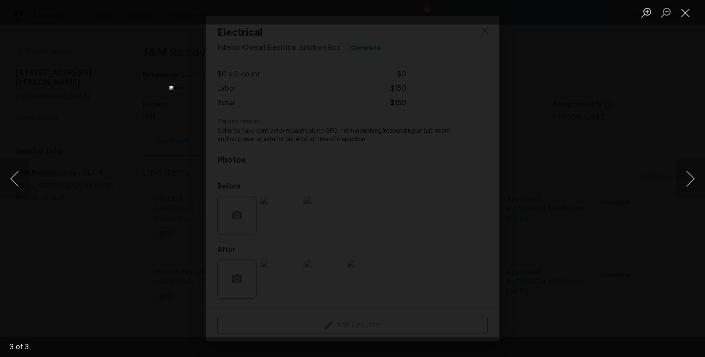
click at [142, 218] on div "Lightbox" at bounding box center [352, 178] width 705 height 357
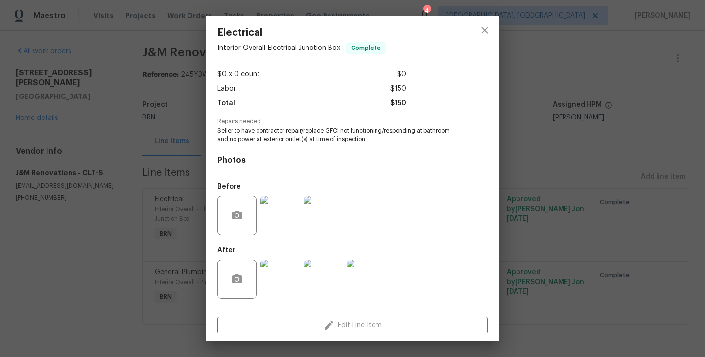
click at [283, 281] on img at bounding box center [279, 278] width 39 height 39
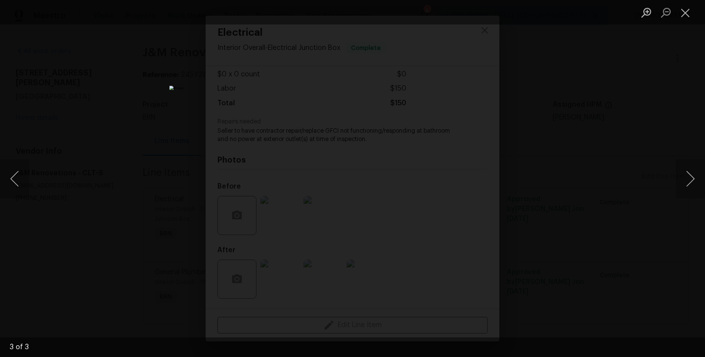
click at [111, 192] on div "Lightbox" at bounding box center [352, 178] width 705 height 357
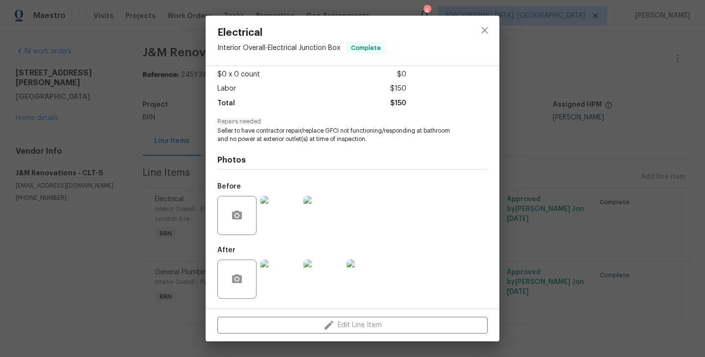
click at [279, 201] on img at bounding box center [279, 215] width 39 height 39
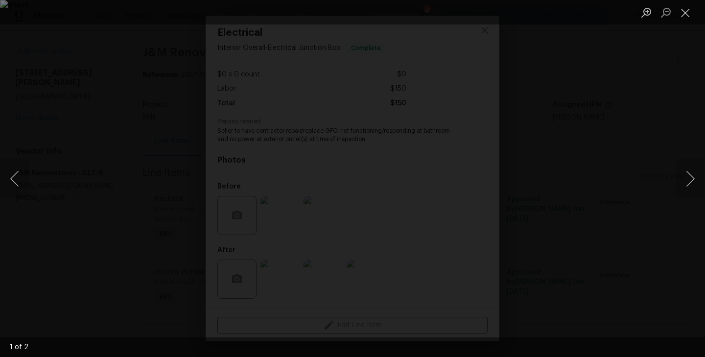
click at [83, 150] on div "Lightbox" at bounding box center [352, 178] width 705 height 357
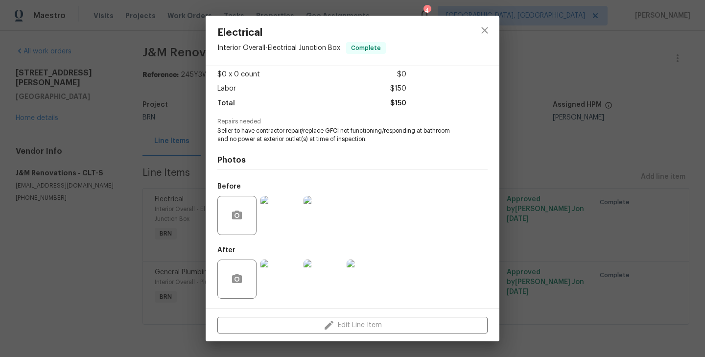
click at [282, 216] on img at bounding box center [279, 215] width 39 height 39
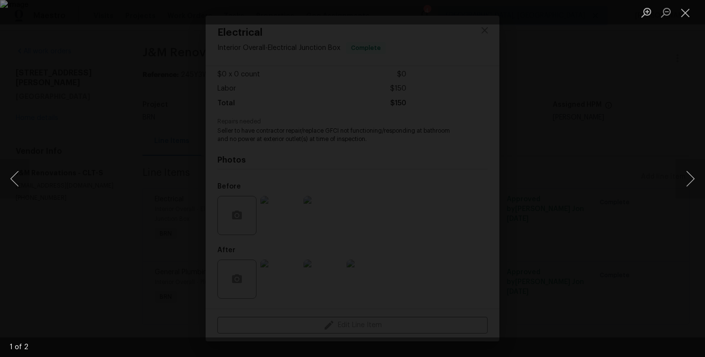
click at [361, 330] on div "Lightbox" at bounding box center [352, 178] width 705 height 357
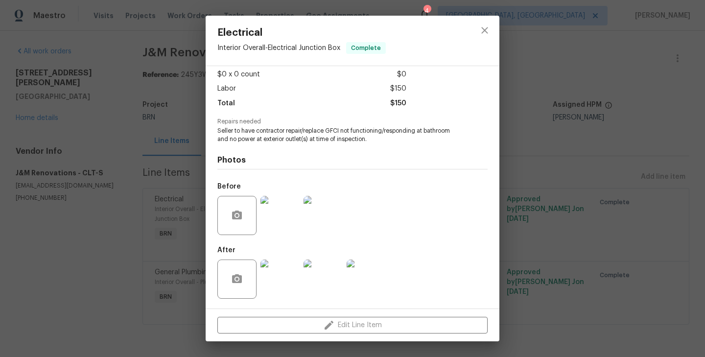
click at [265, 277] on img at bounding box center [279, 278] width 39 height 39
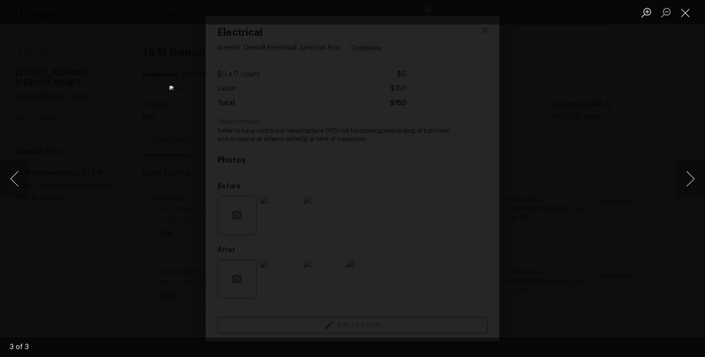
click at [533, 217] on div "Lightbox" at bounding box center [352, 178] width 705 height 357
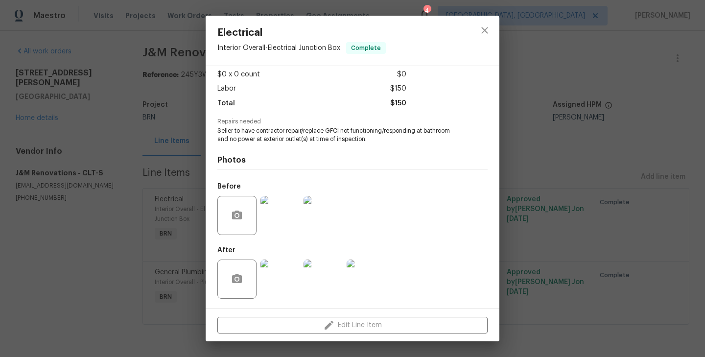
click at [271, 219] on img at bounding box center [279, 215] width 39 height 39
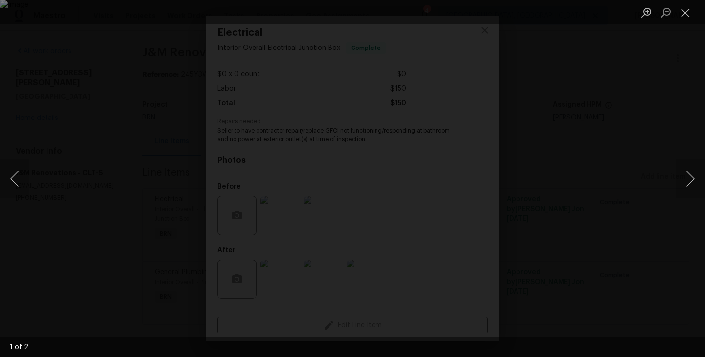
click at [623, 179] on div "Lightbox" at bounding box center [352, 178] width 705 height 357
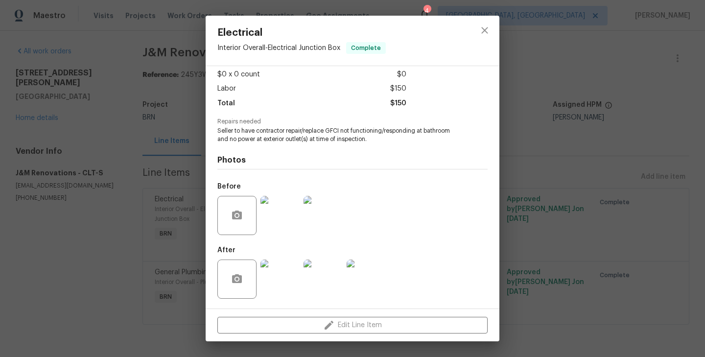
click at [290, 286] on img at bounding box center [279, 278] width 39 height 39
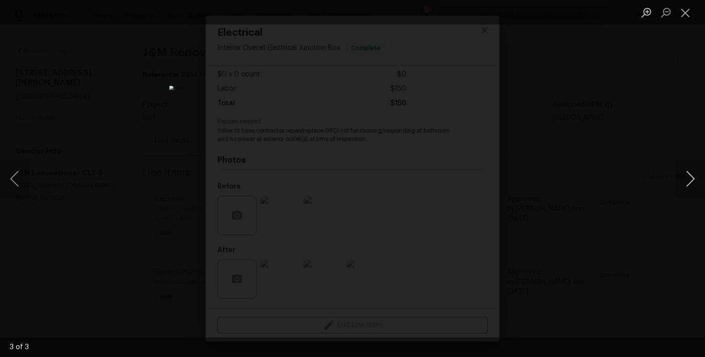
click at [691, 190] on button "Next image" at bounding box center [690, 178] width 29 height 39
click at [685, 189] on button "Next image" at bounding box center [690, 178] width 29 height 39
click at [687, 184] on button "Next image" at bounding box center [690, 178] width 29 height 39
click at [694, 179] on button "Next image" at bounding box center [690, 178] width 29 height 39
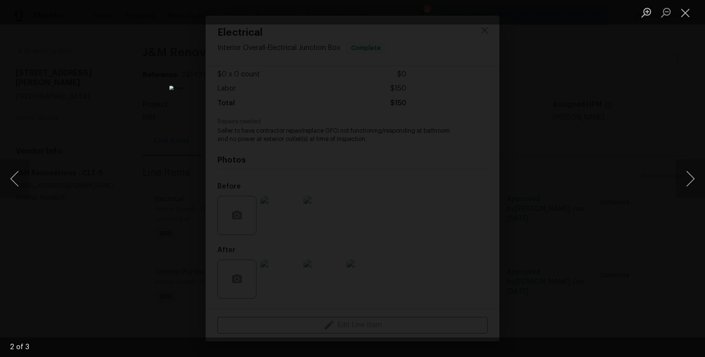
click at [615, 170] on div "Lightbox" at bounding box center [352, 178] width 705 height 357
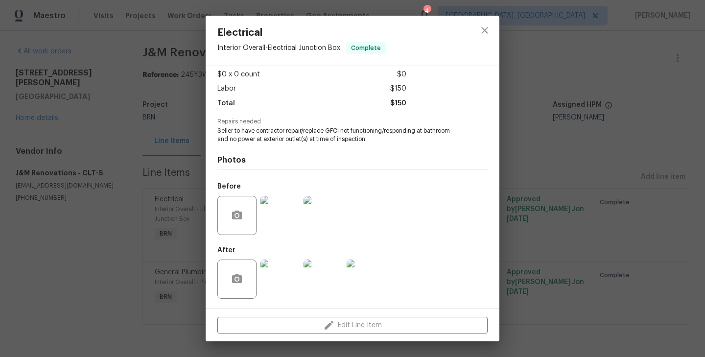
click at [273, 222] on img at bounding box center [279, 215] width 39 height 39
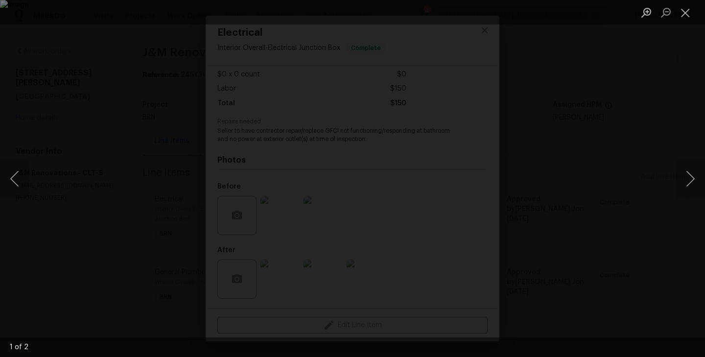
click at [54, 168] on div "Lightbox" at bounding box center [352, 178] width 705 height 357
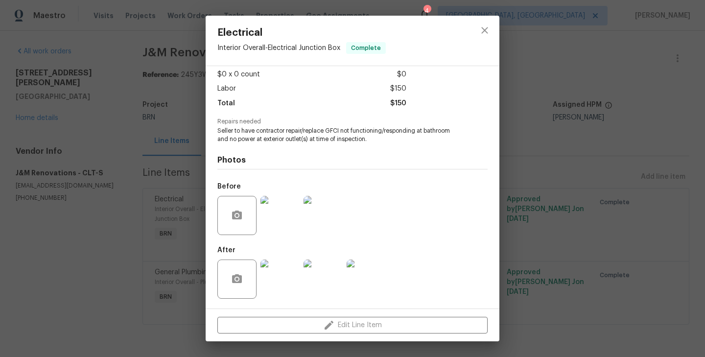
click at [289, 209] on img at bounding box center [279, 215] width 39 height 39
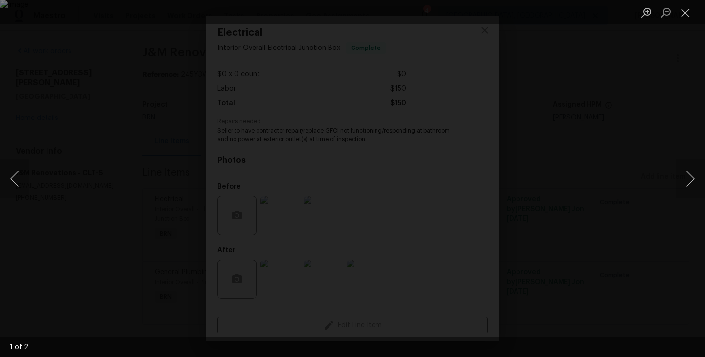
click at [83, 235] on div "Lightbox" at bounding box center [352, 178] width 705 height 357
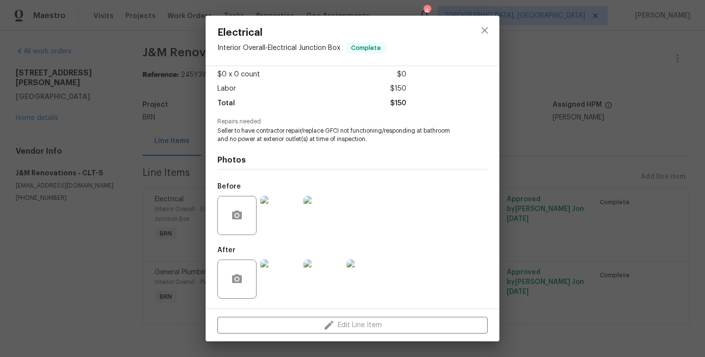
click at [165, 250] on div "Electrical Interior Overall - Electrical Junction Box Complete Vendor J&M Renov…" at bounding box center [352, 178] width 705 height 357
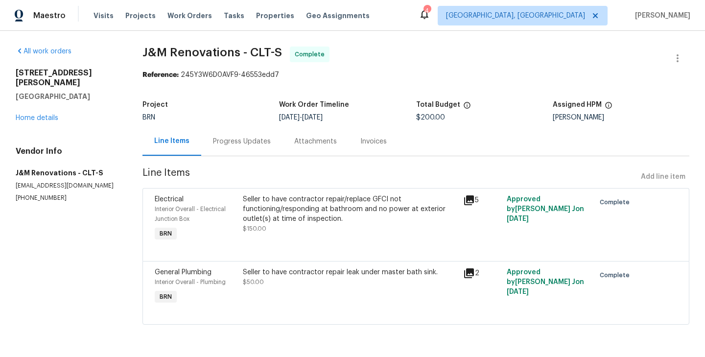
click at [232, 274] on div "General Plumbing" at bounding box center [196, 272] width 82 height 10
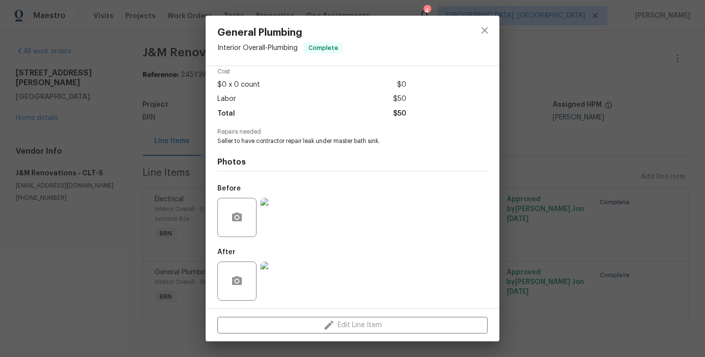
scroll to position [45, 0]
click at [158, 225] on div "General Plumbing Interior Overall - Plumbing Complete Vendor J&M Renovations Ac…" at bounding box center [352, 178] width 705 height 357
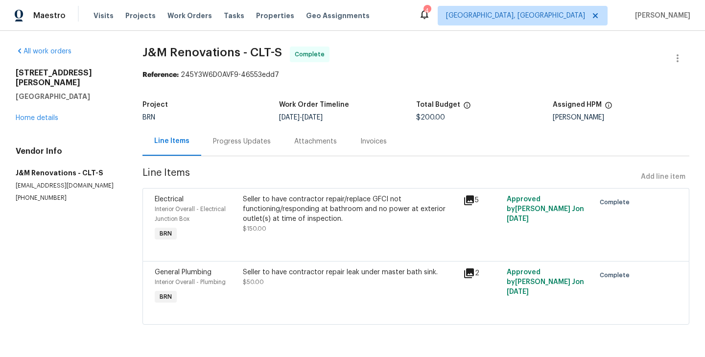
click at [224, 214] on div "Interior Overall - Electrical Junction Box" at bounding box center [196, 214] width 82 height 20
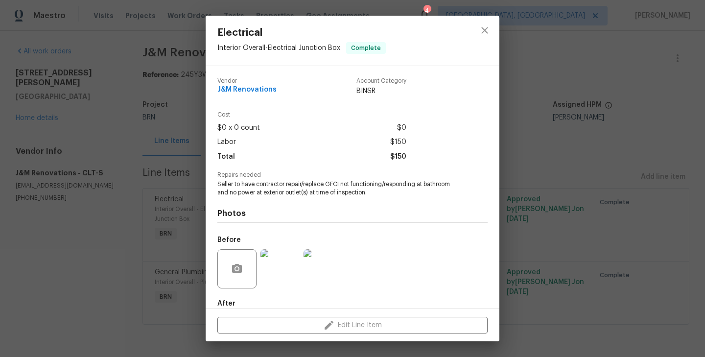
scroll to position [53, 0]
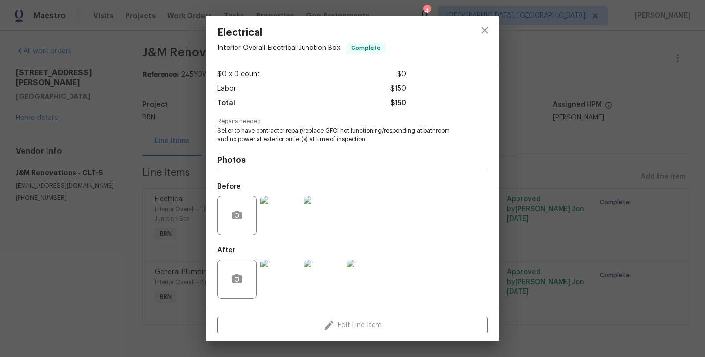
click at [279, 202] on img at bounding box center [279, 215] width 39 height 39
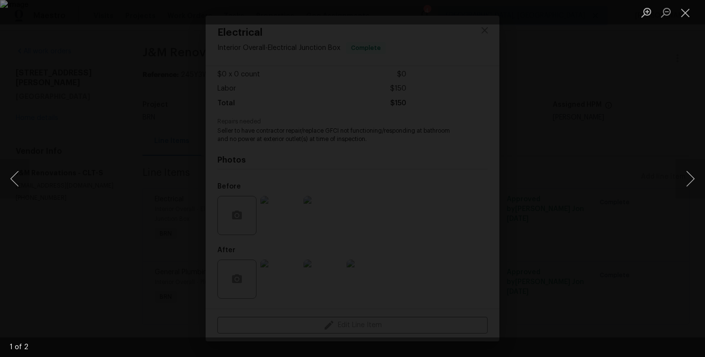
click at [90, 239] on div "Lightbox" at bounding box center [352, 178] width 705 height 357
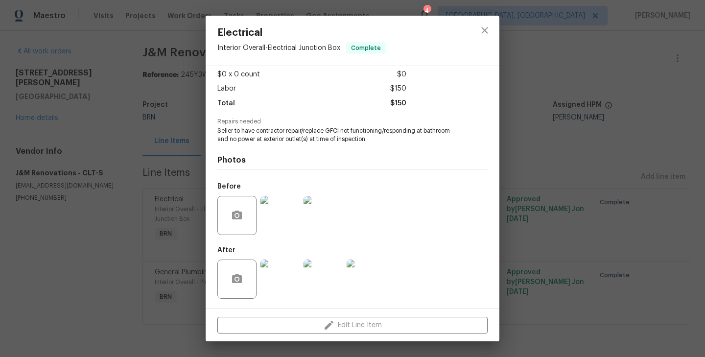
click at [368, 273] on img at bounding box center [366, 278] width 39 height 39
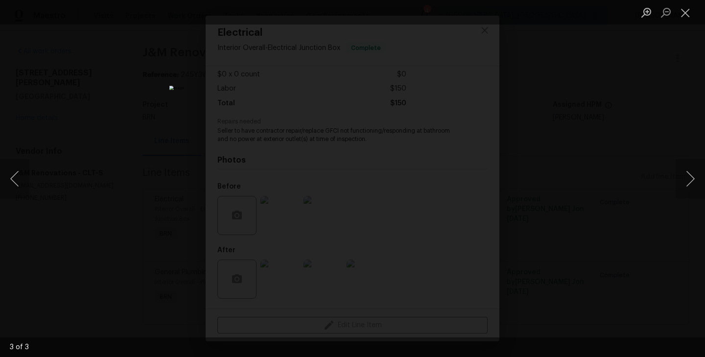
click at [174, 213] on div "Lightbox" at bounding box center [352, 178] width 705 height 357
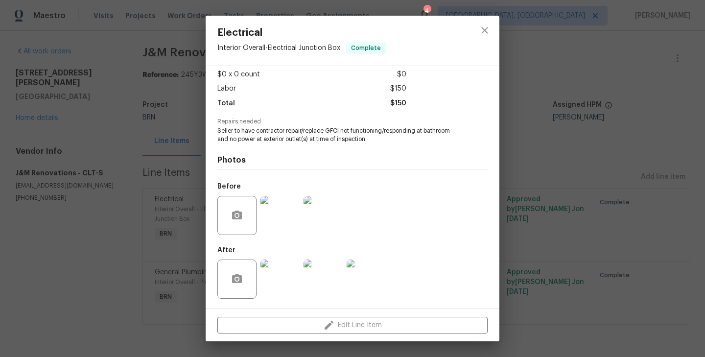
click at [275, 222] on img at bounding box center [279, 215] width 39 height 39
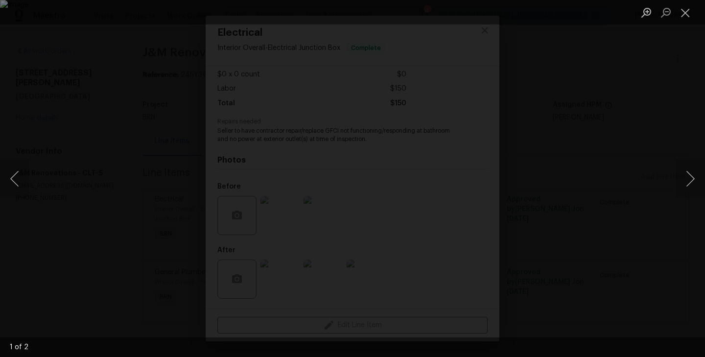
click at [66, 202] on div "Lightbox" at bounding box center [352, 178] width 705 height 357
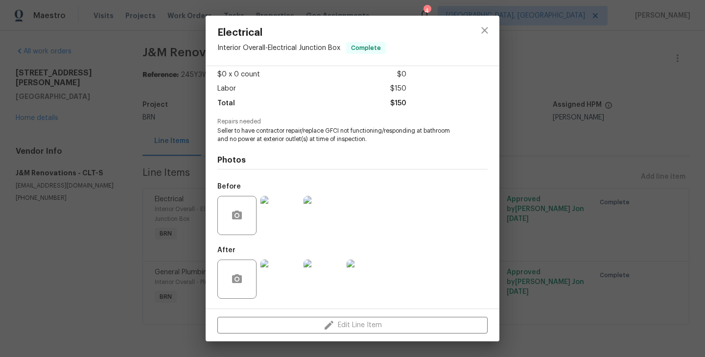
click at [90, 157] on div "Electrical Interior Overall - Electrical Junction Box Complete Vendor J&M Renov…" at bounding box center [352, 178] width 705 height 357
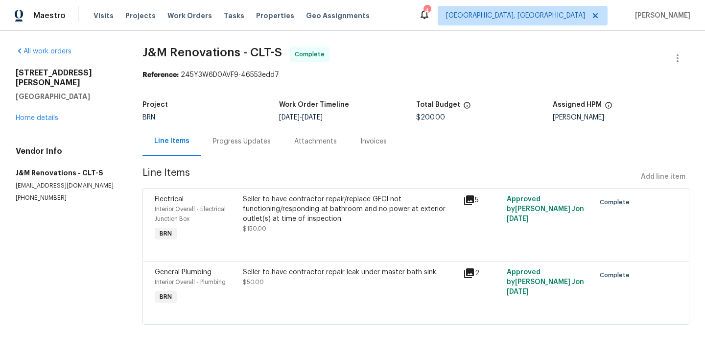
click at [241, 150] on div "Progress Updates" at bounding box center [241, 141] width 81 height 29
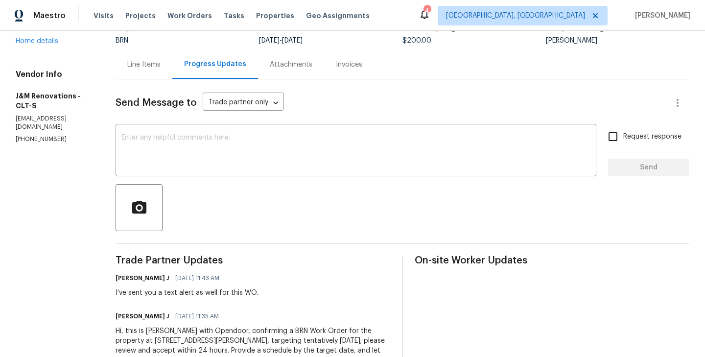
scroll to position [79, 0]
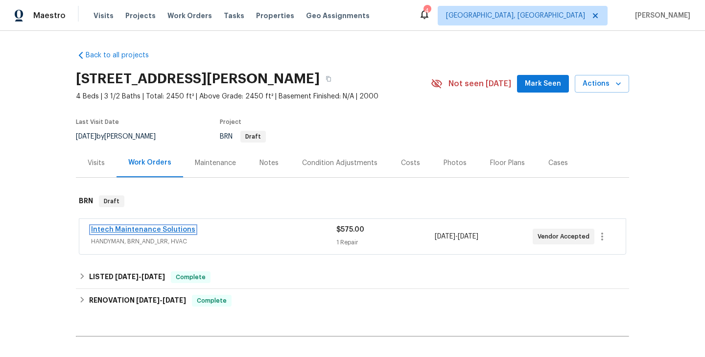
click at [166, 228] on link "Intech Maintenance Solutions" at bounding box center [143, 229] width 104 height 7
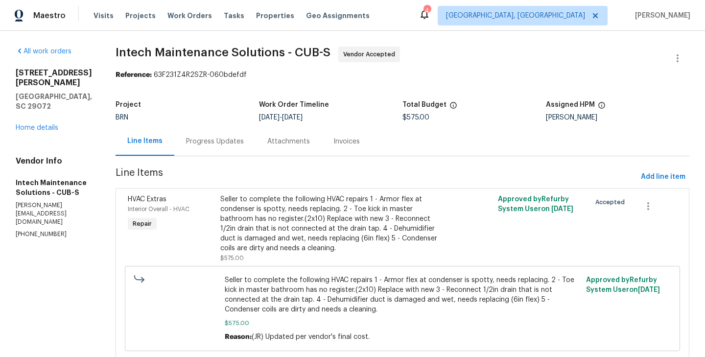
click at [184, 204] on div "Interior Overall - HVAC" at bounding box center [171, 209] width 87 height 10
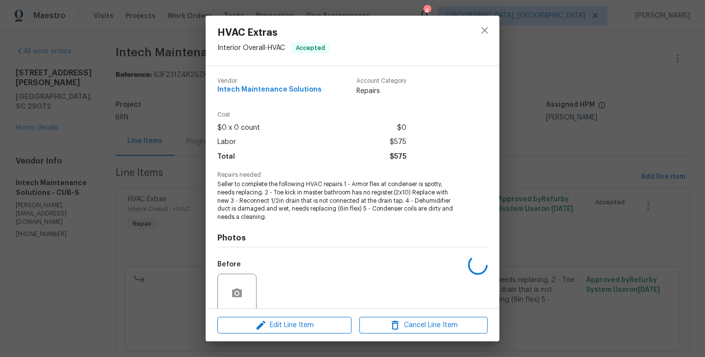
scroll to position [78, 0]
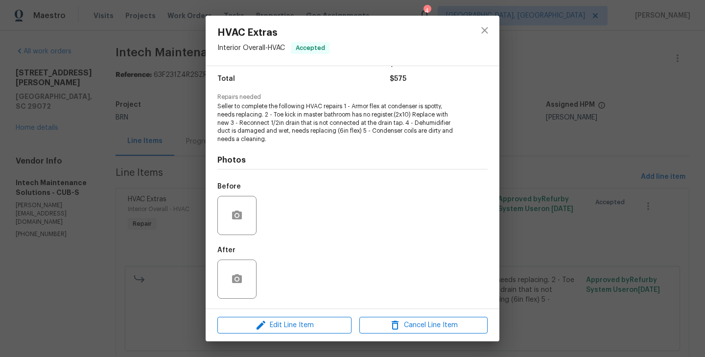
click at [149, 186] on div "HVAC Extras Interior Overall - HVAC Accepted Vendor Intech Maintenance Solution…" at bounding box center [352, 178] width 705 height 357
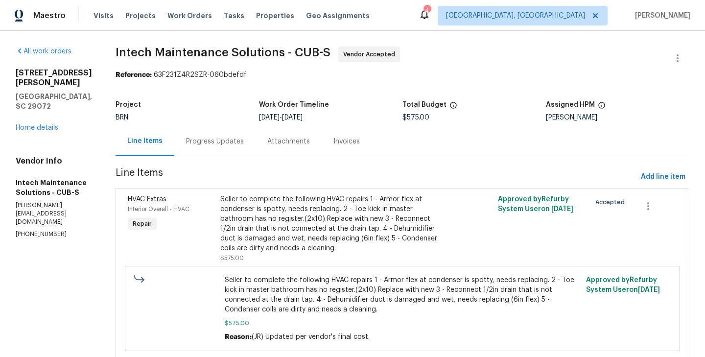
click at [202, 135] on div "Progress Updates" at bounding box center [214, 141] width 81 height 29
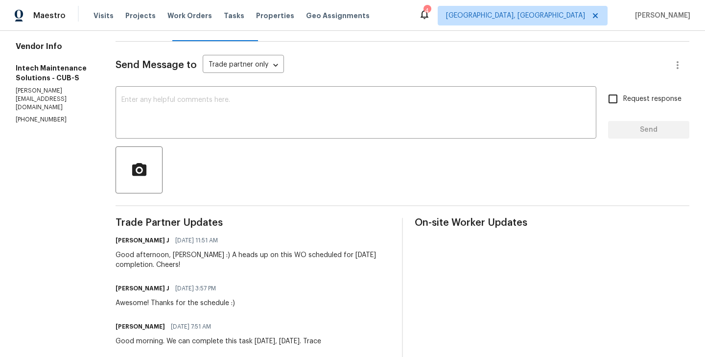
scroll to position [113, 0]
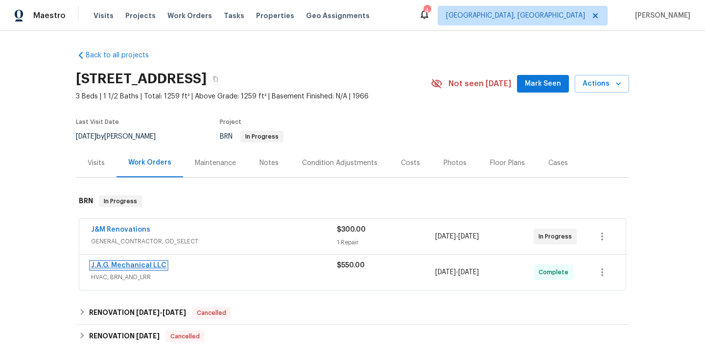
click at [127, 265] on link "J.A.G. Mechanical LLC" at bounding box center [128, 265] width 75 height 7
